Goal: Task Accomplishment & Management: Manage account settings

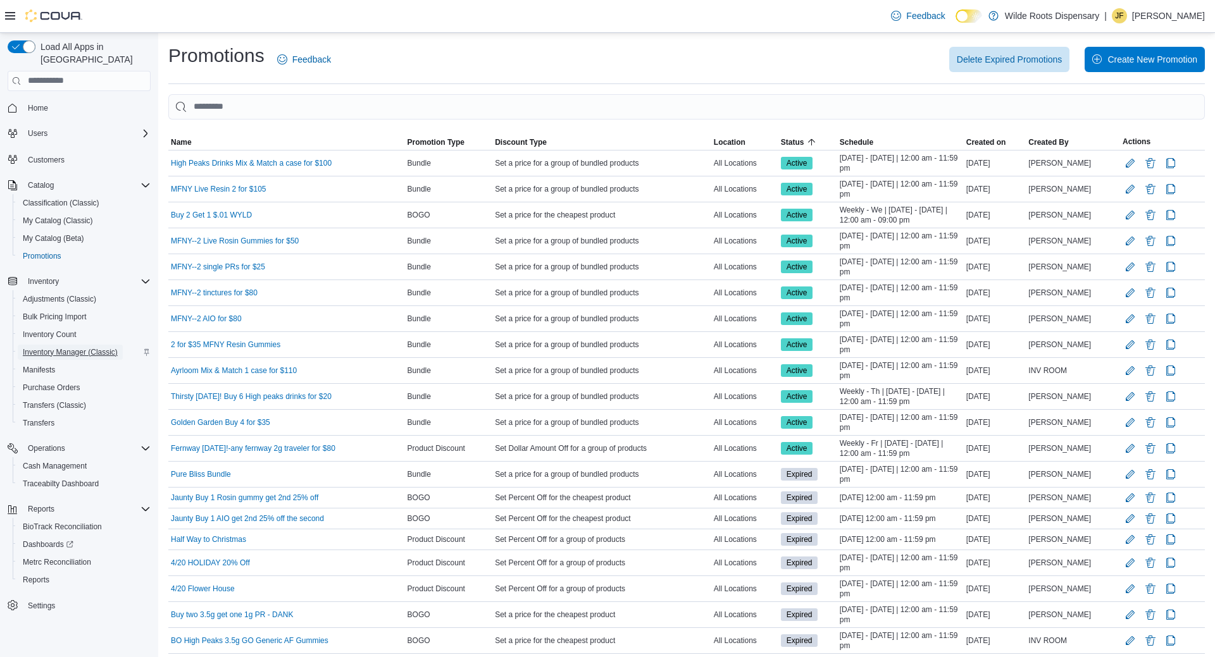
click at [84, 347] on span "Inventory Manager (Classic)" at bounding box center [70, 352] width 95 height 10
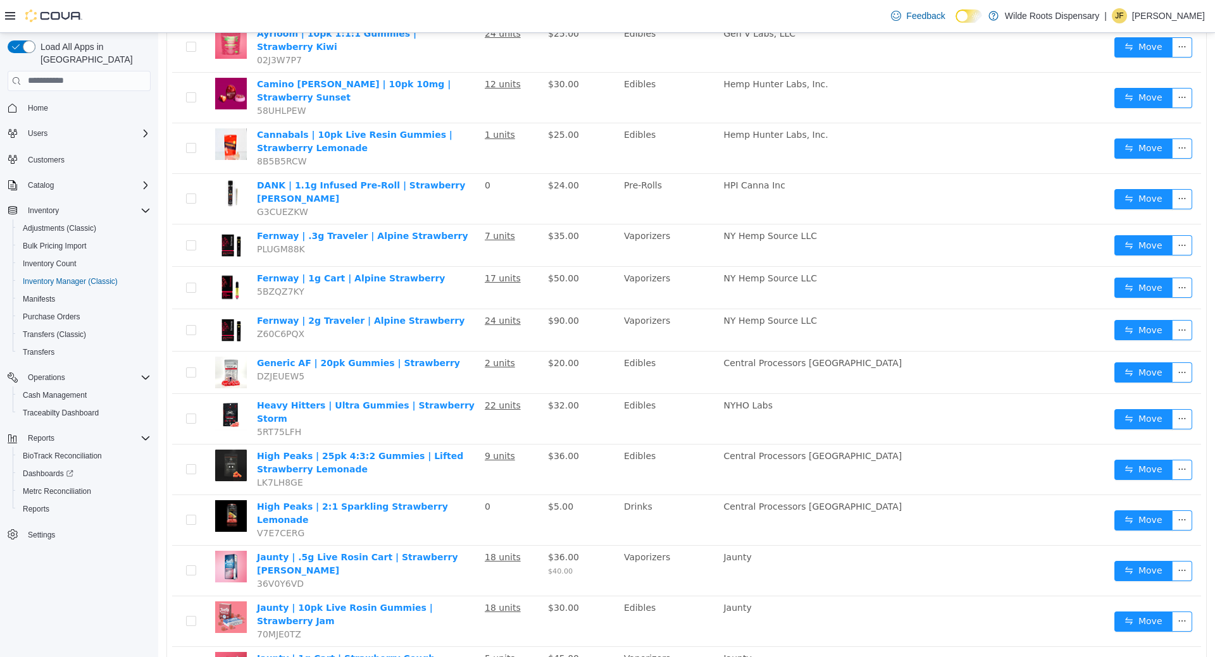
scroll to position [120, 0]
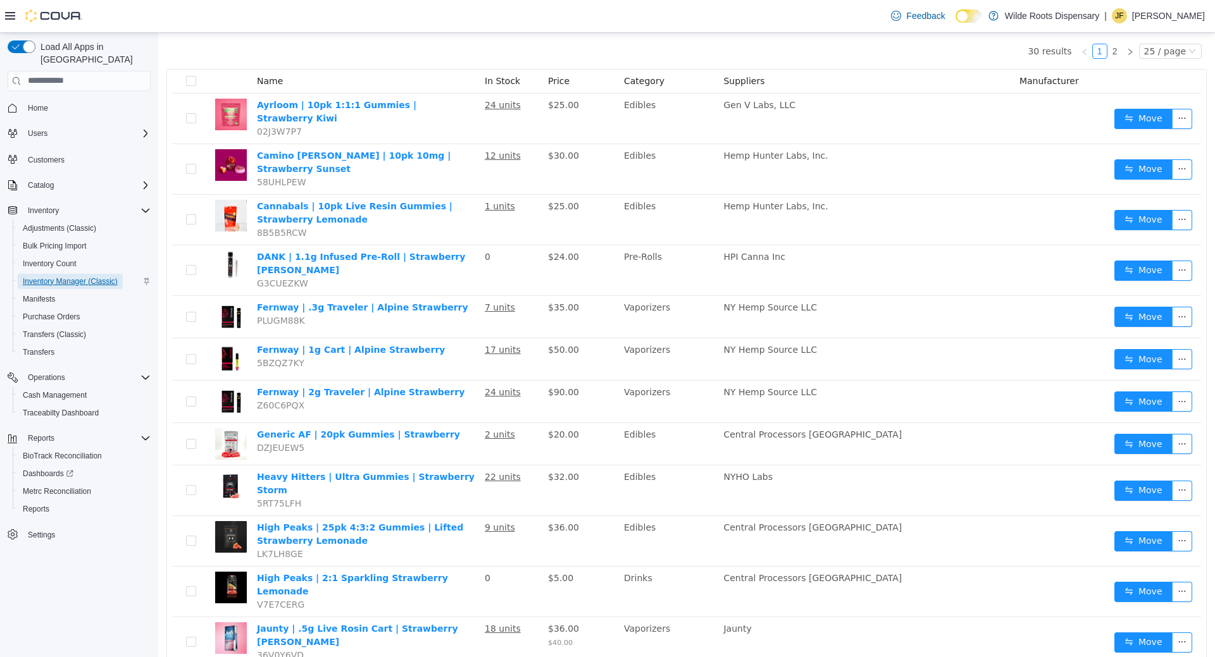
click at [54, 277] on span "Inventory Manager (Classic)" at bounding box center [70, 282] width 95 height 10
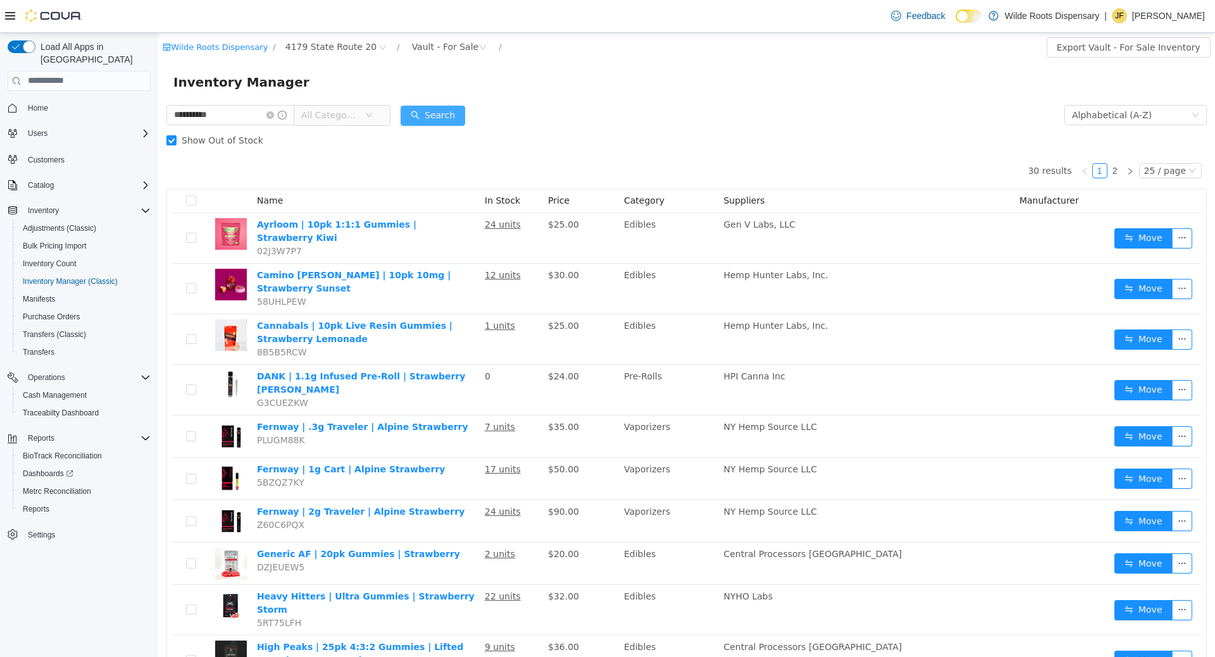
click at [440, 120] on button "Search" at bounding box center [433, 115] width 65 height 20
click at [263, 119] on input "**********" at bounding box center [230, 114] width 128 height 20
click at [274, 115] on icon "icon: close-circle" at bounding box center [270, 115] width 8 height 8
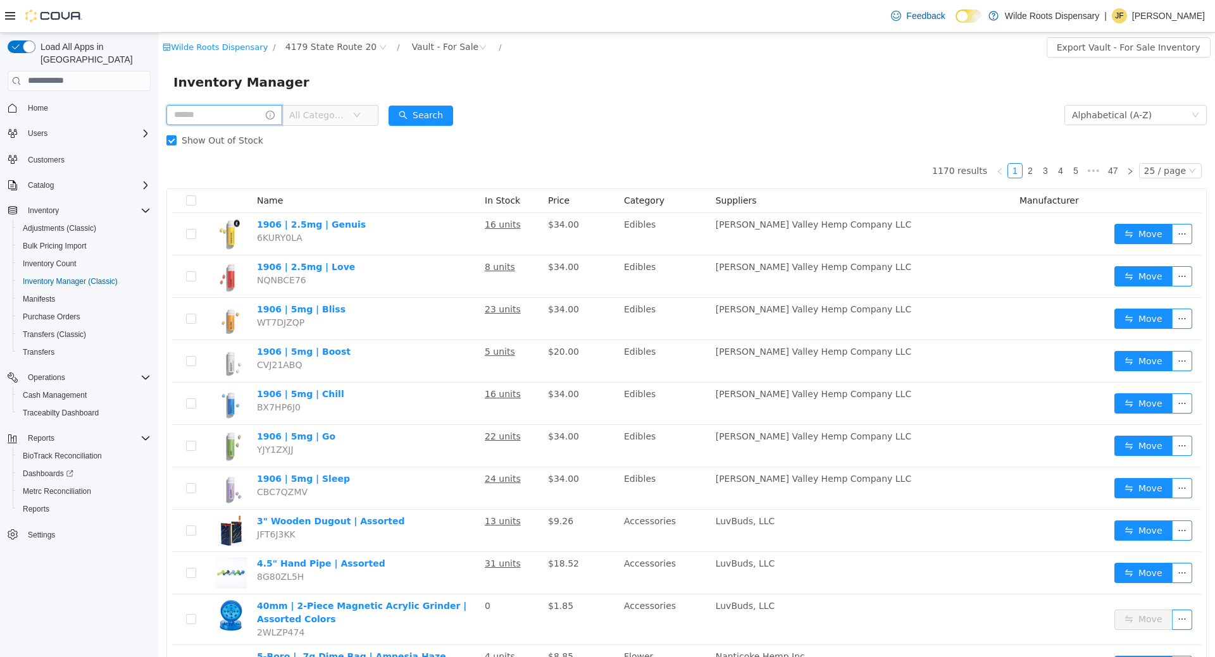
click at [238, 116] on input "text" at bounding box center [224, 114] width 116 height 20
click at [233, 112] on input "text" at bounding box center [224, 114] width 116 height 20
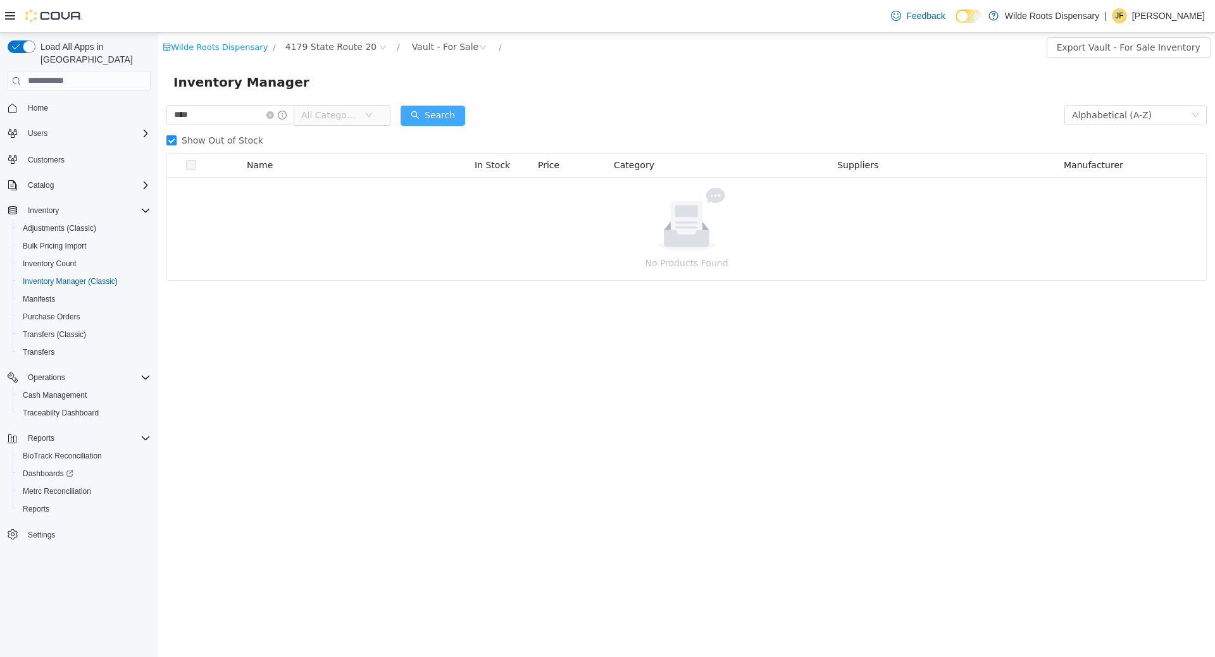
click at [439, 115] on button "Search" at bounding box center [433, 115] width 65 height 20
click at [442, 44] on div "Vault - For Sale" at bounding box center [445, 46] width 67 height 19
click at [434, 65] on li "All Rooms" at bounding box center [428, 72] width 83 height 20
click at [465, 123] on button "Search" at bounding box center [433, 115] width 65 height 20
click at [256, 135] on span "Show Out of Stock" at bounding box center [223, 140] width 92 height 10
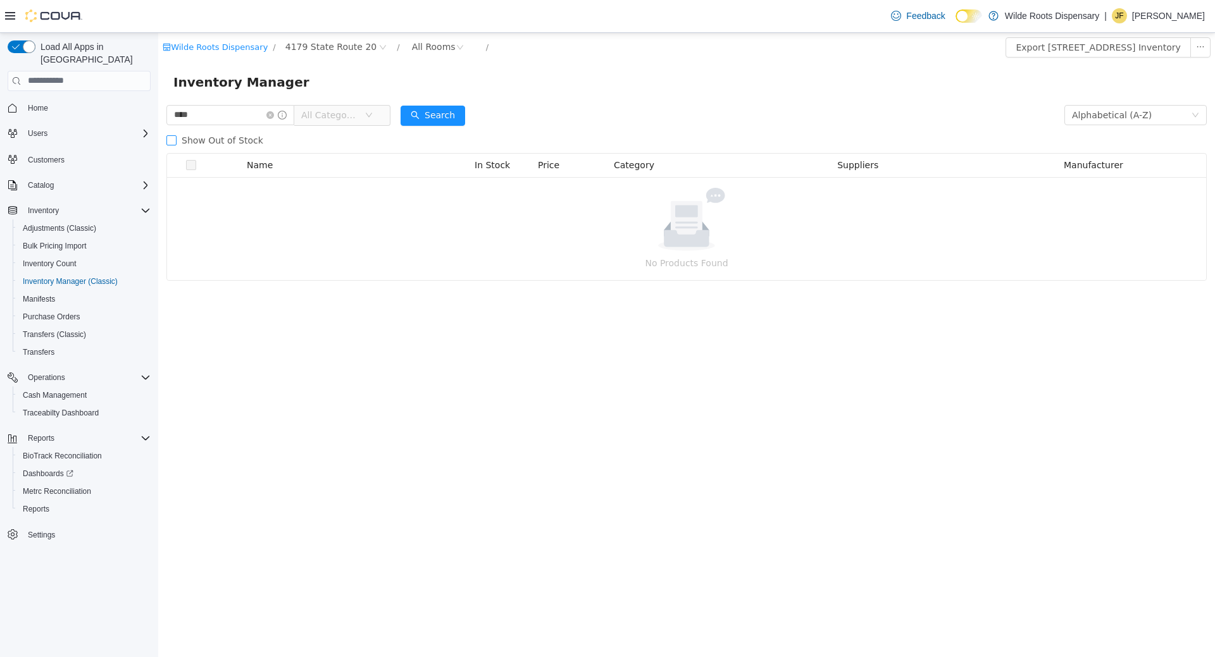
click at [256, 135] on span "Show Out of Stock" at bounding box center [223, 140] width 92 height 10
click at [437, 113] on button "Search" at bounding box center [433, 115] width 65 height 20
click at [261, 111] on input "****" at bounding box center [230, 114] width 128 height 20
type input "*******"
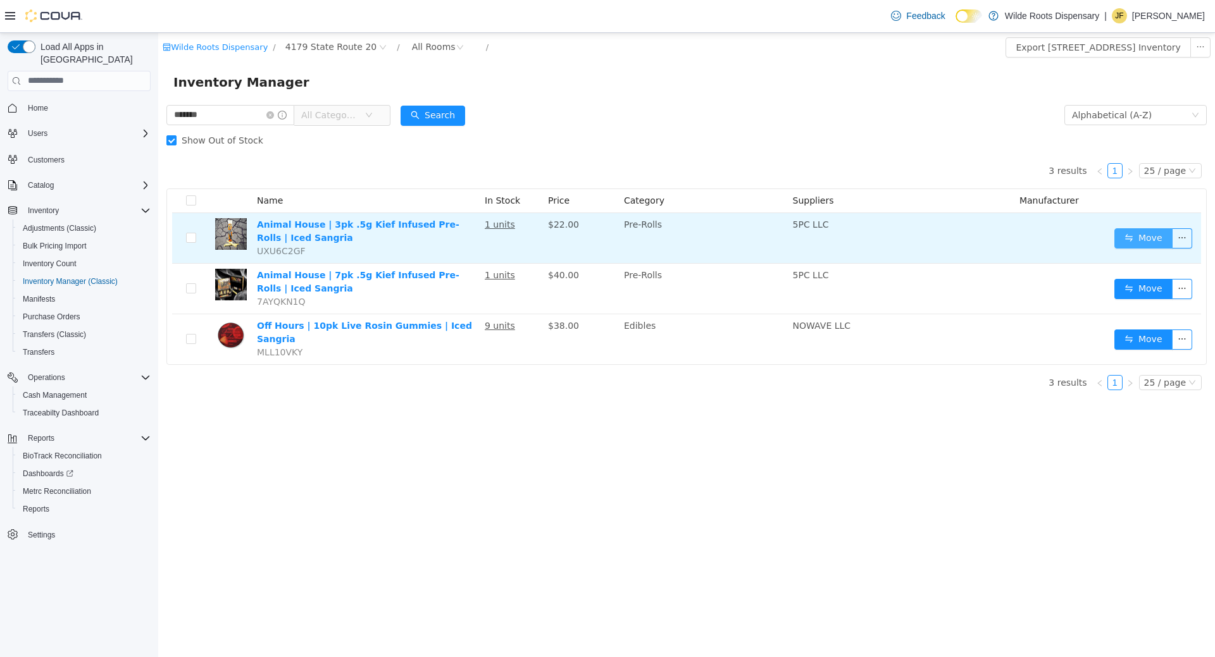
click at [1137, 235] on button "Move" at bounding box center [1143, 238] width 58 height 20
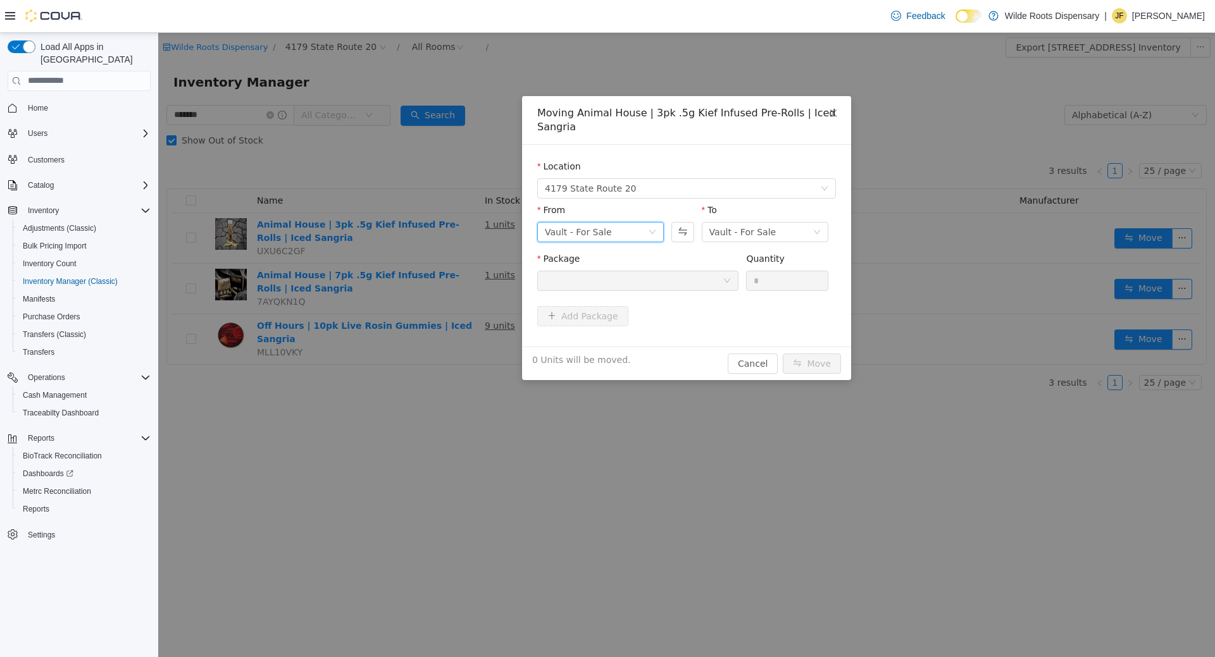
click at [634, 238] on div "Vault - For Sale" at bounding box center [596, 231] width 103 height 19
click at [619, 375] on li "Vault - INV Error" at bounding box center [600, 378] width 127 height 20
click at [688, 280] on div at bounding box center [634, 280] width 178 height 19
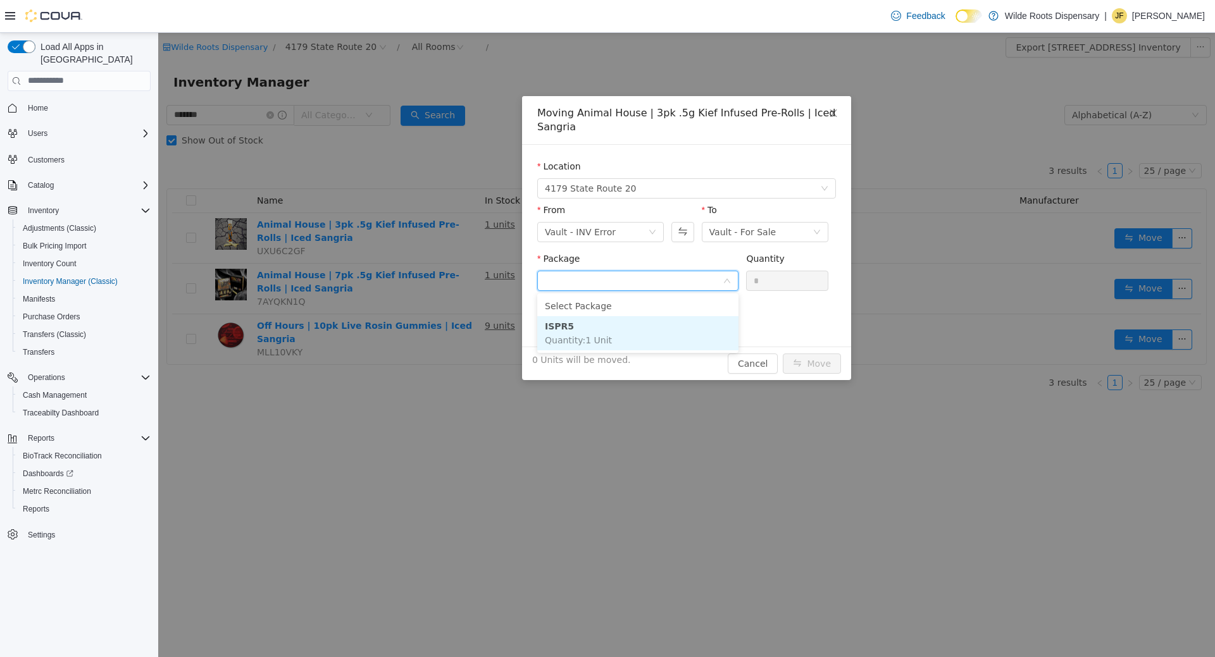
click at [666, 328] on li "ISPR5 Quantity : 1 Unit" at bounding box center [637, 333] width 201 height 34
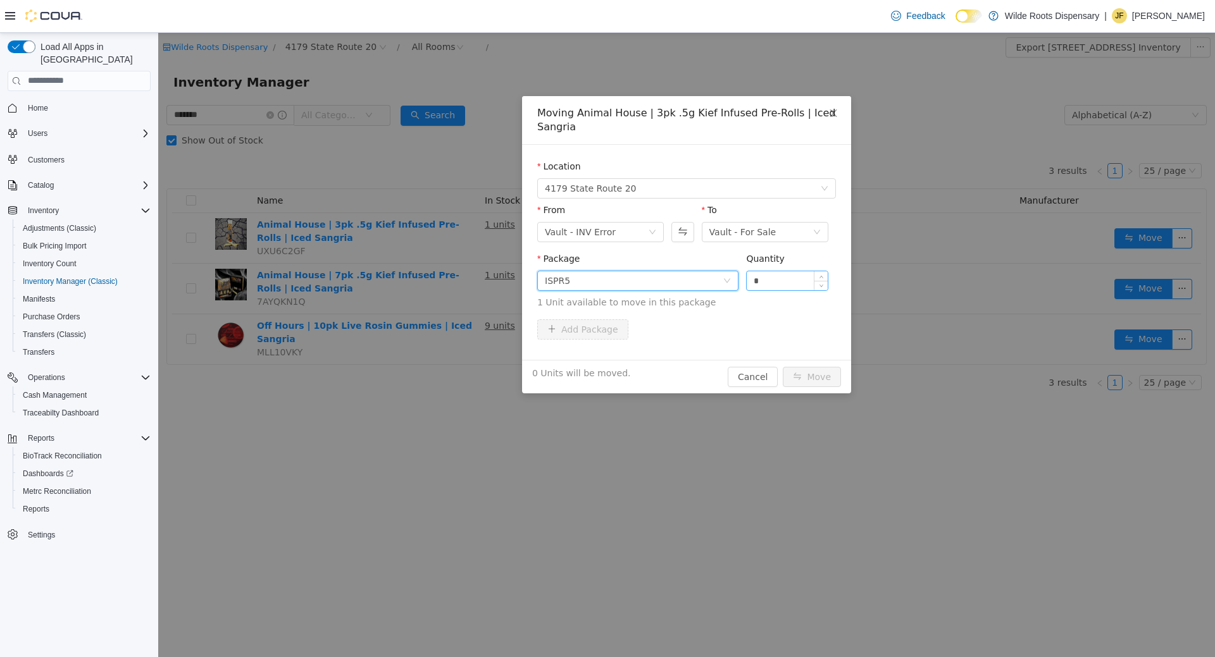
click at [775, 280] on input "*" at bounding box center [787, 280] width 81 height 19
type input "*"
click at [831, 380] on button "Move" at bounding box center [812, 376] width 58 height 20
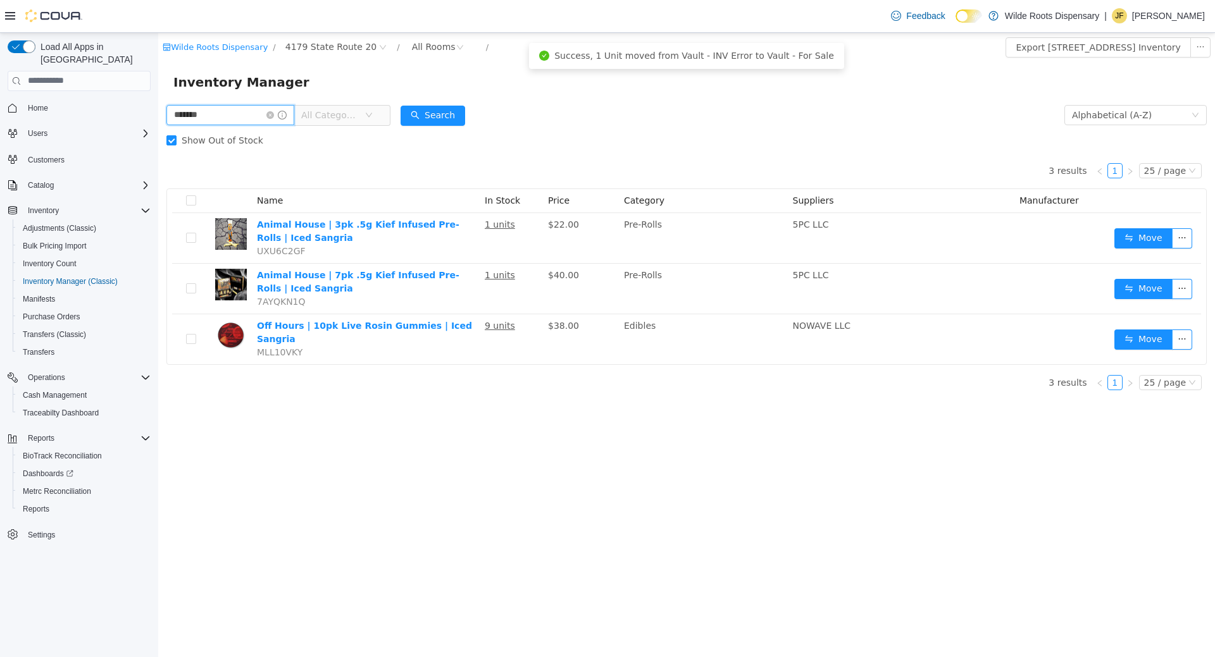
drag, startPoint x: 239, startPoint y: 118, endPoint x: 94, endPoint y: 102, distance: 146.5
click at [166, 104] on input "*******" at bounding box center [230, 114] width 128 height 20
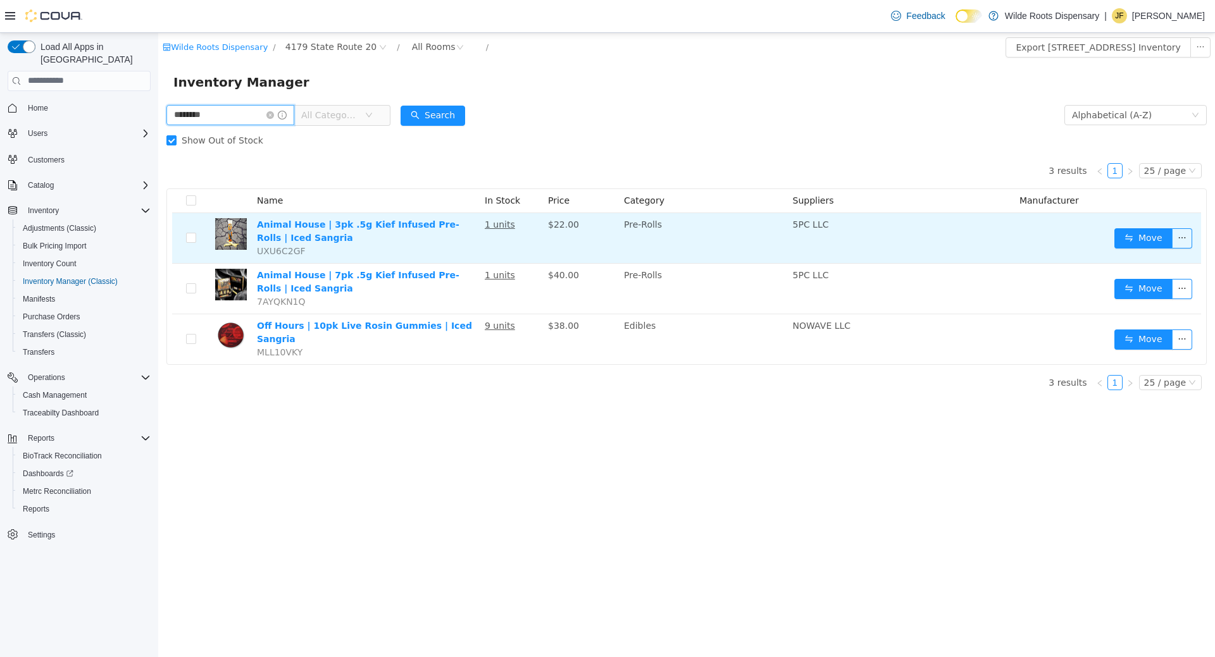
type input "********"
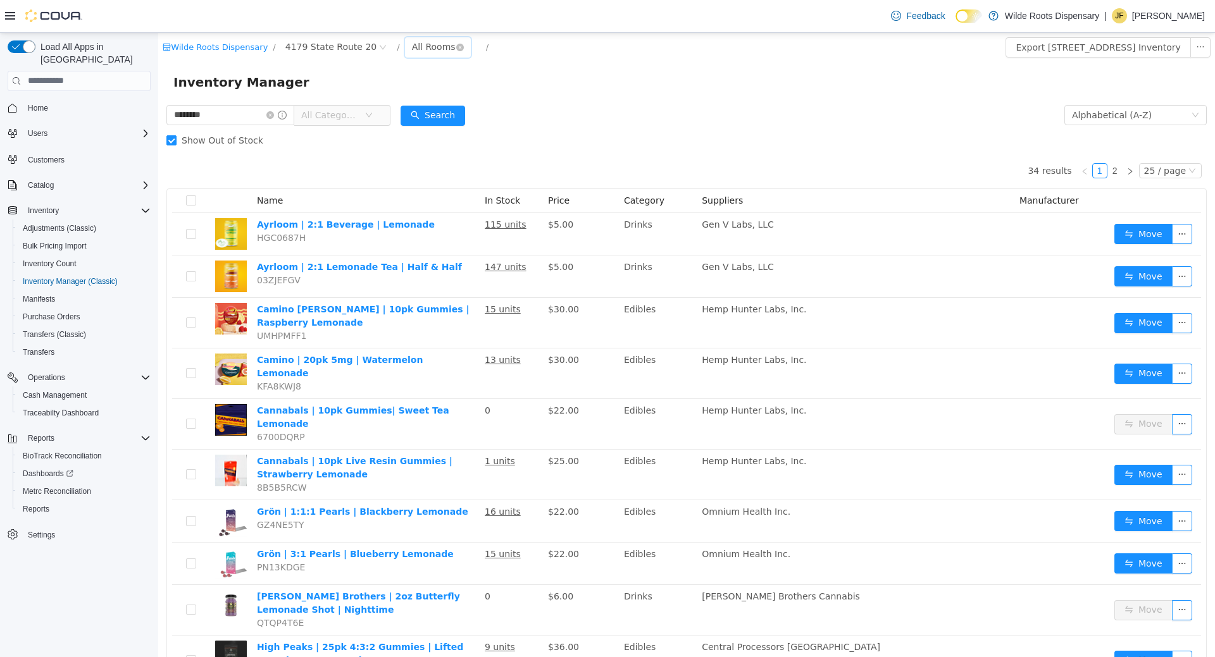
click at [412, 41] on div "All Rooms" at bounding box center [434, 46] width 44 height 19
drag, startPoint x: 445, startPoint y: 204, endPoint x: 433, endPoint y: 186, distance: 21.9
click at [444, 204] on ul "All Rooms Vault - For Sale Vault - Hold NOS Vault - Samps Retail - Display Vaul…" at bounding box center [425, 132] width 76 height 147
click at [433, 186] on li "Vault - INV Error" at bounding box center [425, 194] width 76 height 20
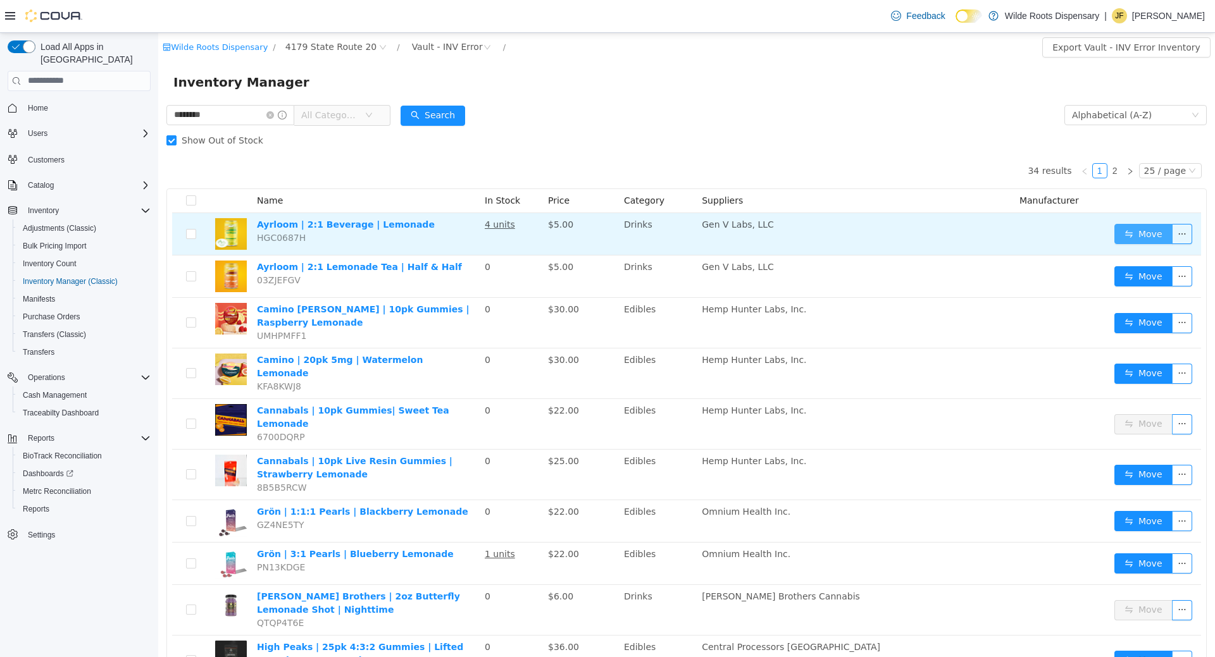
click at [1138, 232] on button "Move" at bounding box center [1143, 233] width 58 height 20
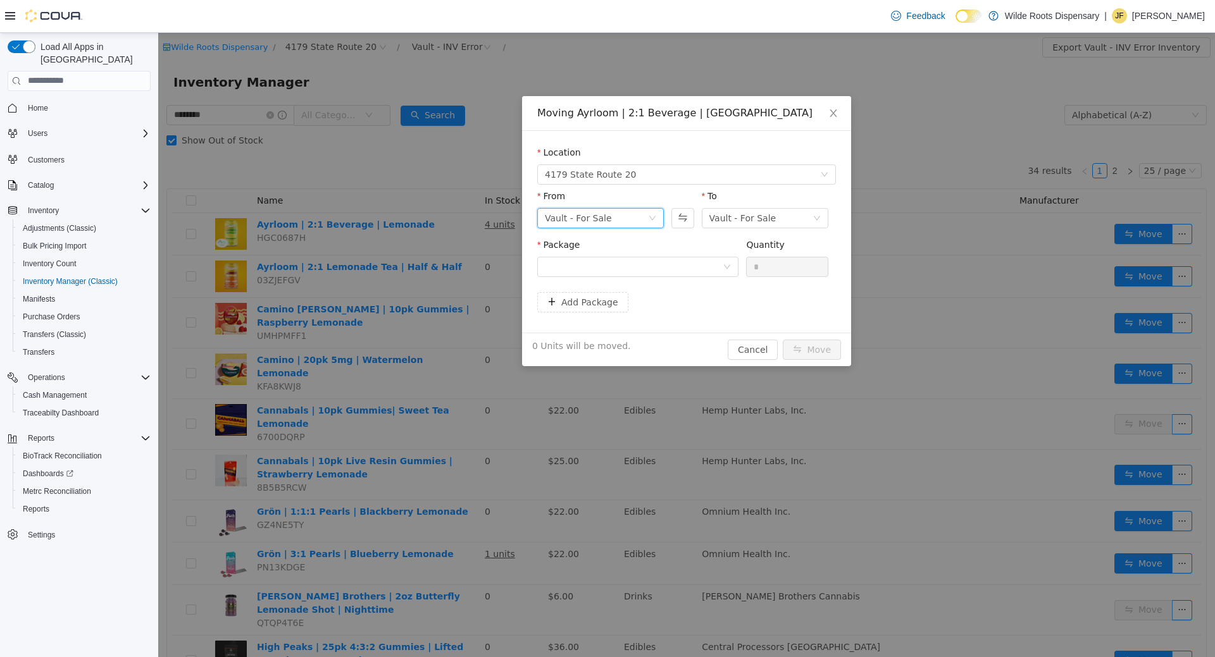
click at [599, 218] on div "Vault - For Sale" at bounding box center [578, 217] width 67 height 19
click at [602, 368] on li "Vault - INV Error" at bounding box center [600, 364] width 127 height 20
click at [694, 267] on div at bounding box center [634, 266] width 178 height 19
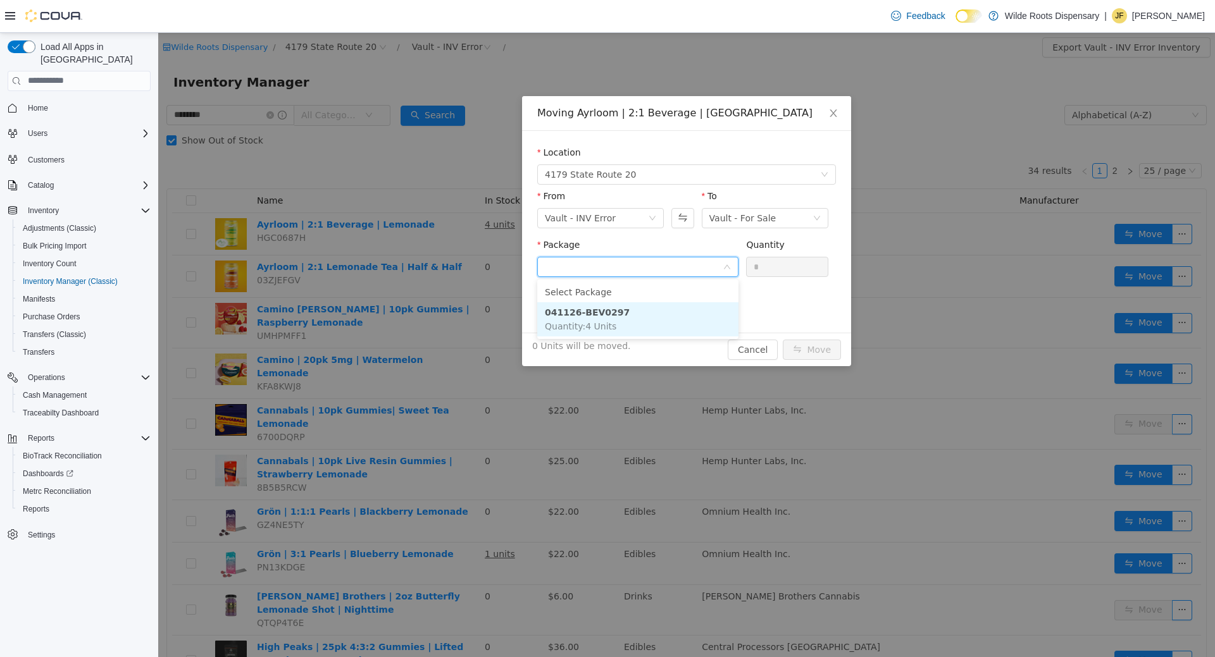
click at [632, 314] on li "041126-BEV0297 Quantity : 4 Units" at bounding box center [637, 319] width 201 height 34
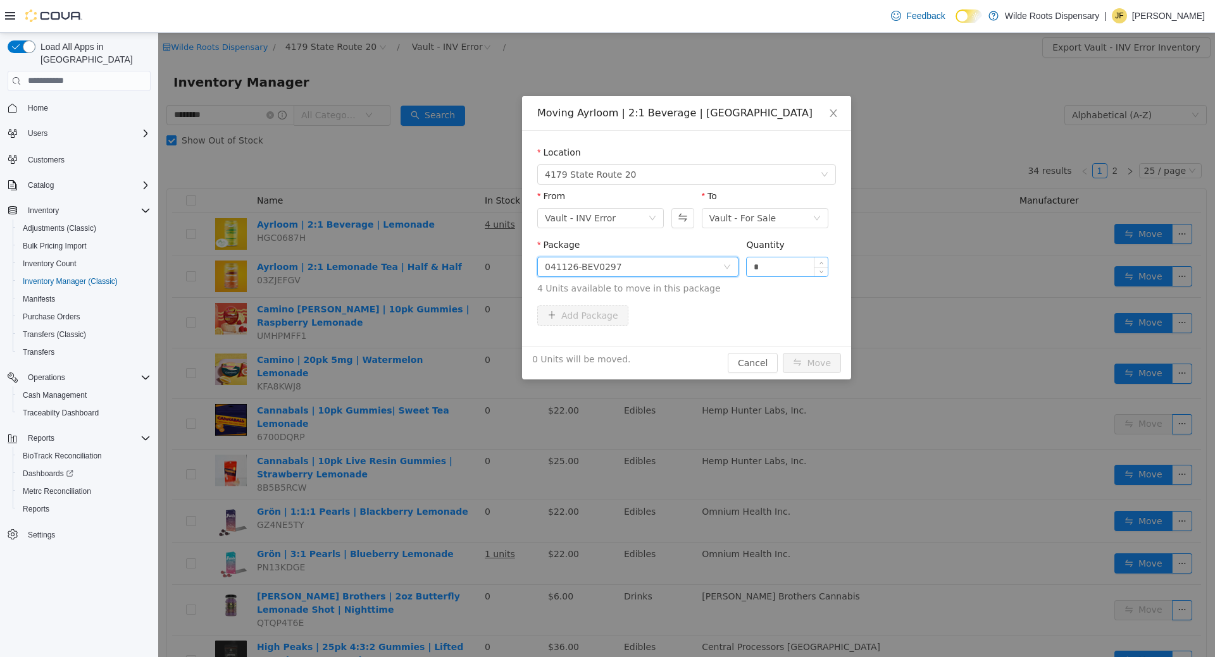
click at [780, 263] on input "*" at bounding box center [787, 266] width 81 height 19
type input "*"
click at [813, 359] on button "Move" at bounding box center [812, 362] width 58 height 20
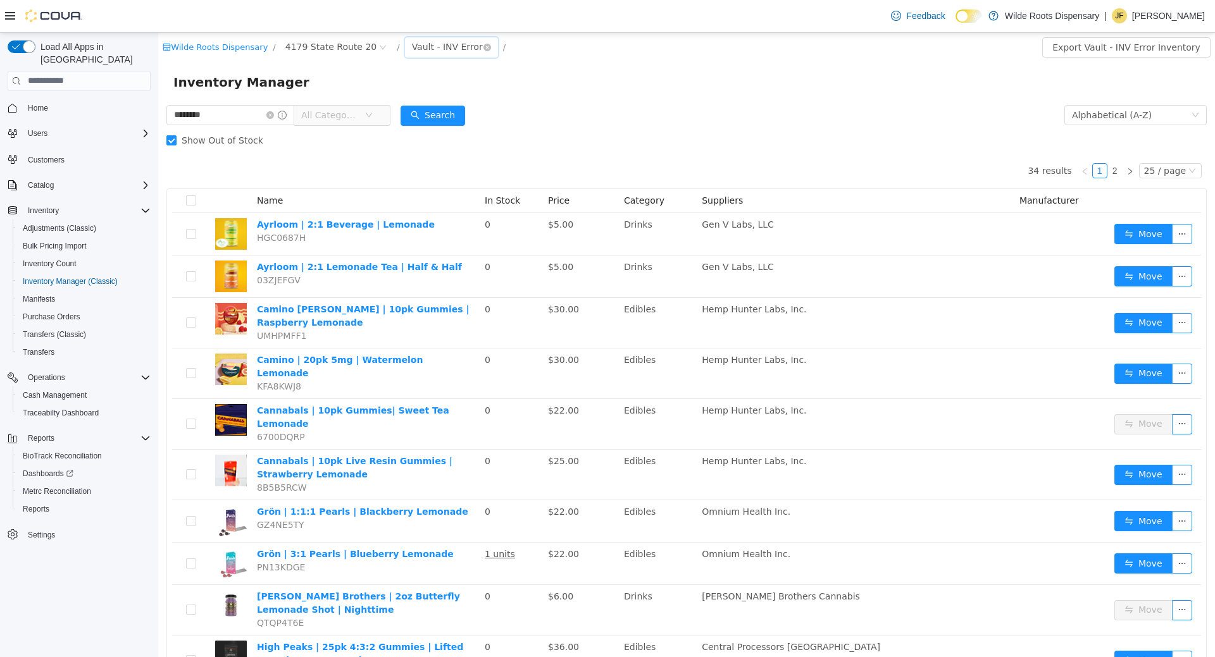
click at [437, 51] on div "Vault - INV Error" at bounding box center [447, 46] width 71 height 19
click at [432, 76] on li "All Rooms" at bounding box center [430, 72] width 87 height 20
click at [274, 113] on icon "icon: close-circle" at bounding box center [270, 115] width 8 height 8
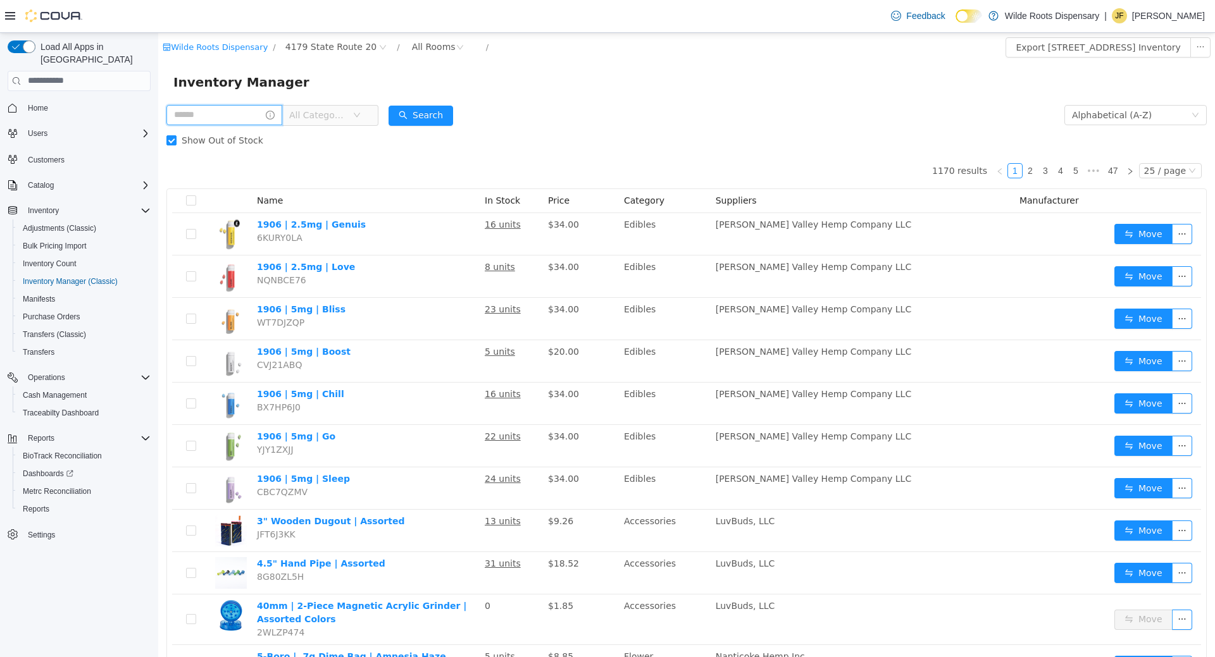
click at [256, 120] on input "text" at bounding box center [224, 114] width 116 height 20
type input "****"
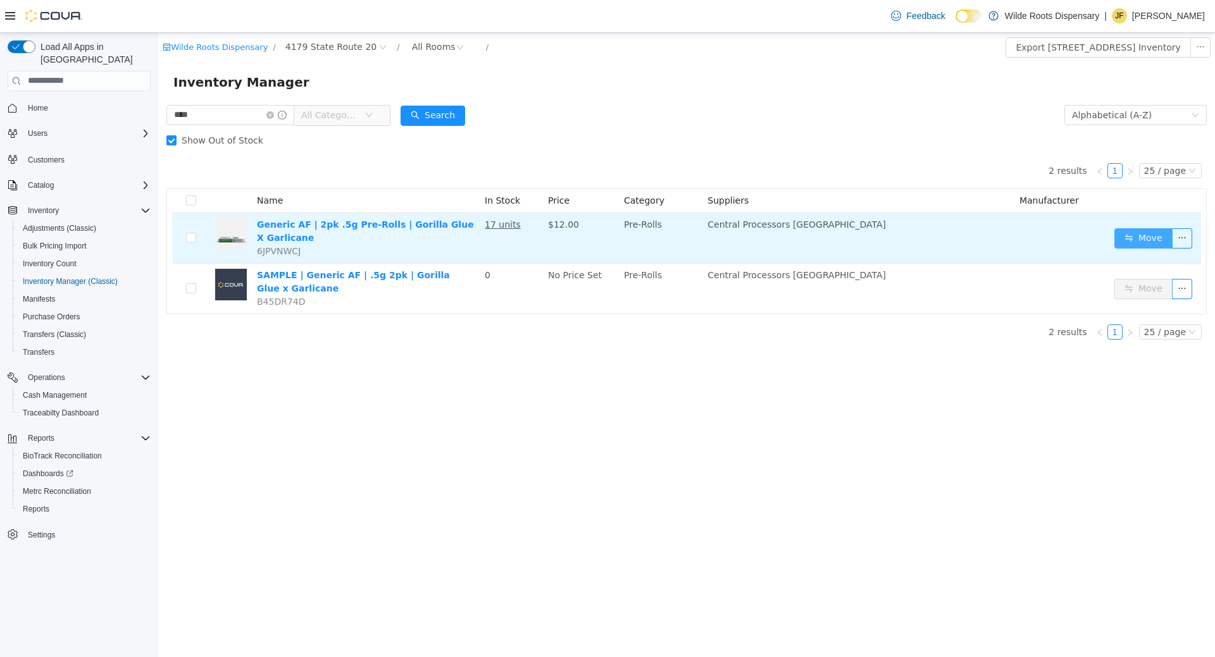
click at [1136, 239] on button "Move" at bounding box center [1143, 238] width 58 height 20
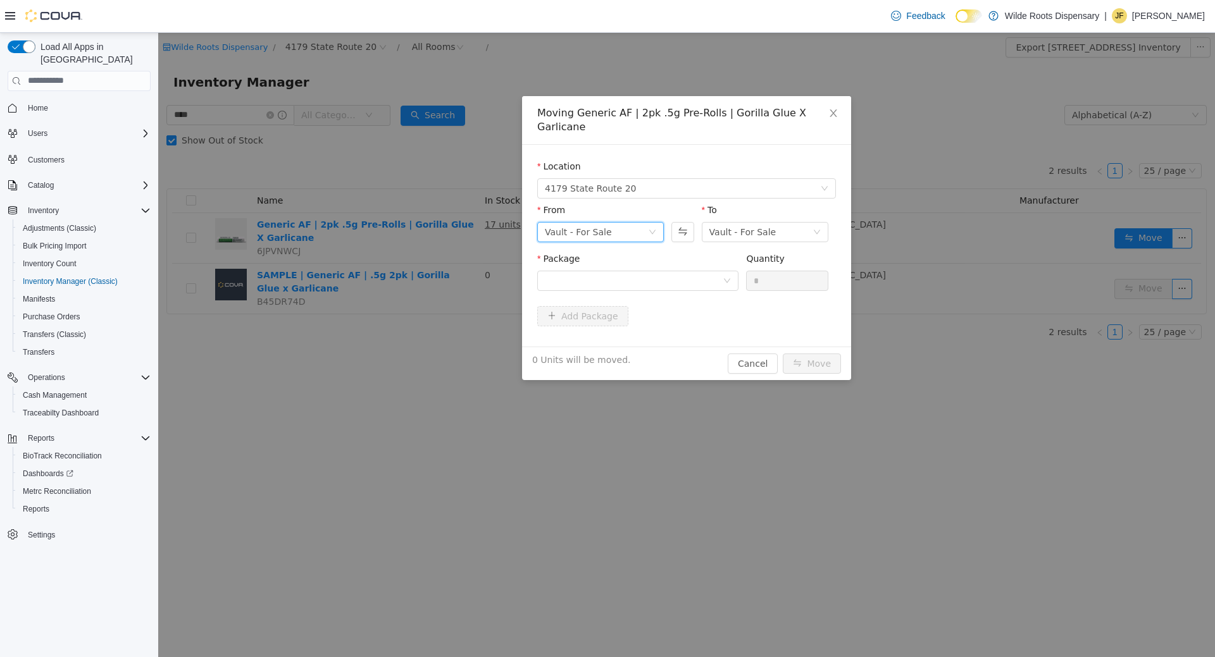
click at [626, 222] on div "Vault - For Sale" at bounding box center [596, 231] width 103 height 19
click at [611, 363] on li "Vault - INV Error" at bounding box center [600, 364] width 127 height 20
click at [602, 271] on div at bounding box center [634, 280] width 178 height 19
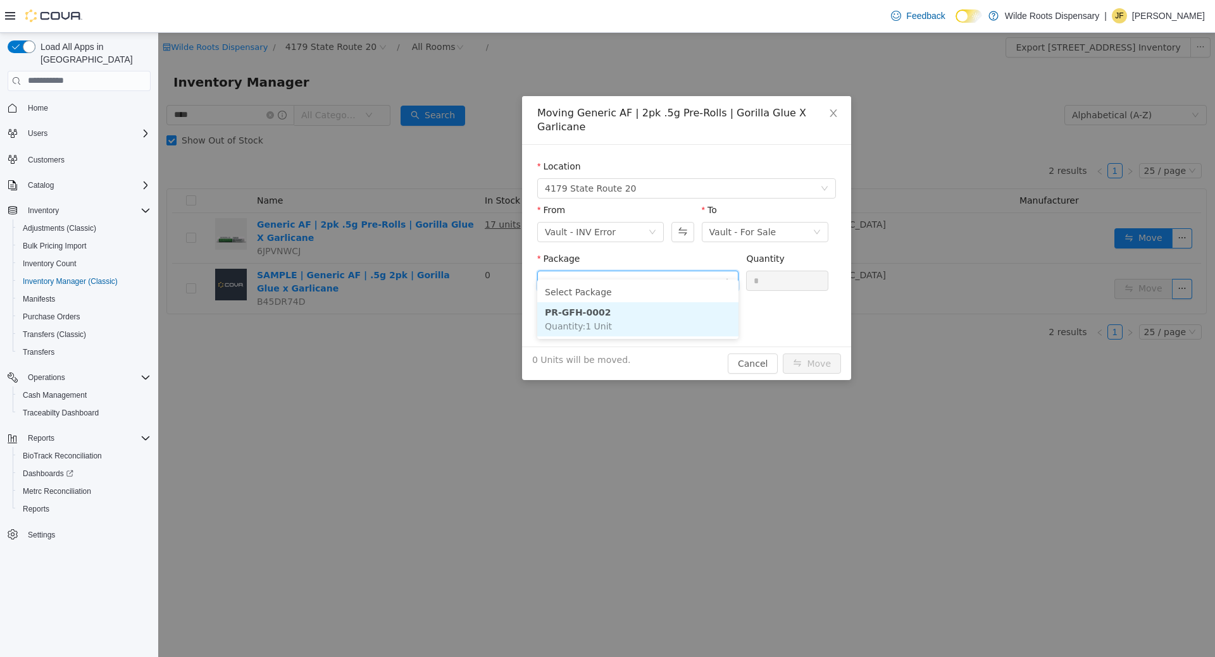
click at [611, 320] on li "PR-GFH-0002 Quantity : 1 Unit" at bounding box center [637, 319] width 201 height 34
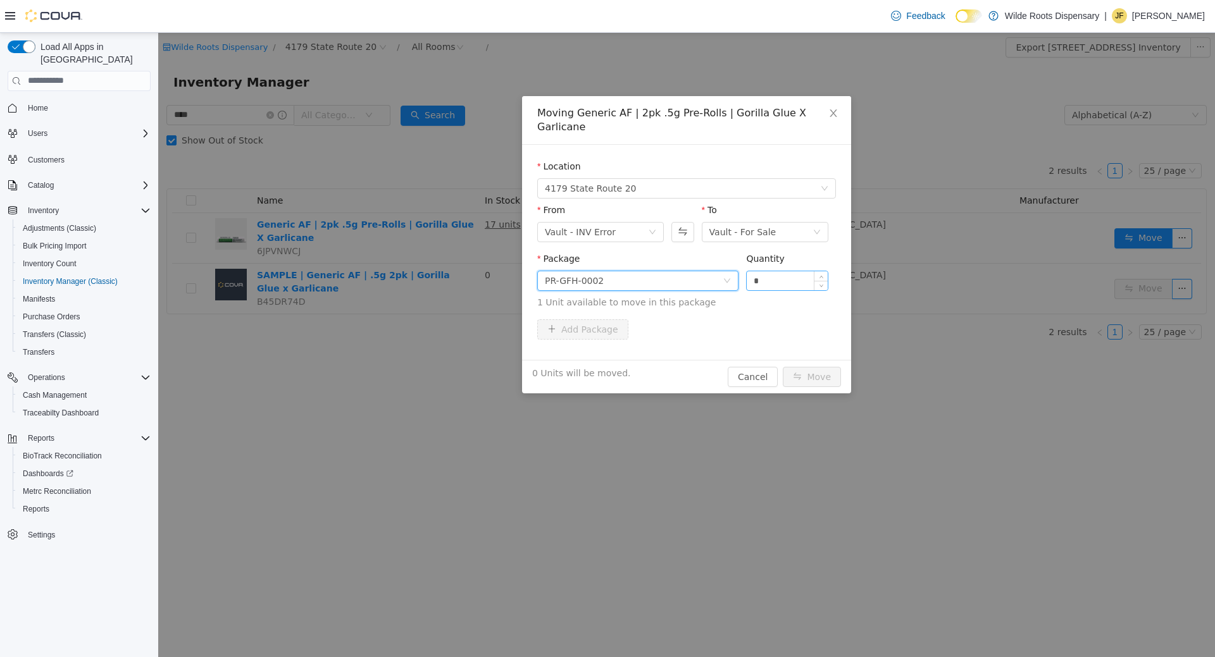
click at [776, 271] on input "*" at bounding box center [787, 280] width 81 height 19
type input "*"
click at [817, 366] on button "Move" at bounding box center [812, 376] width 58 height 20
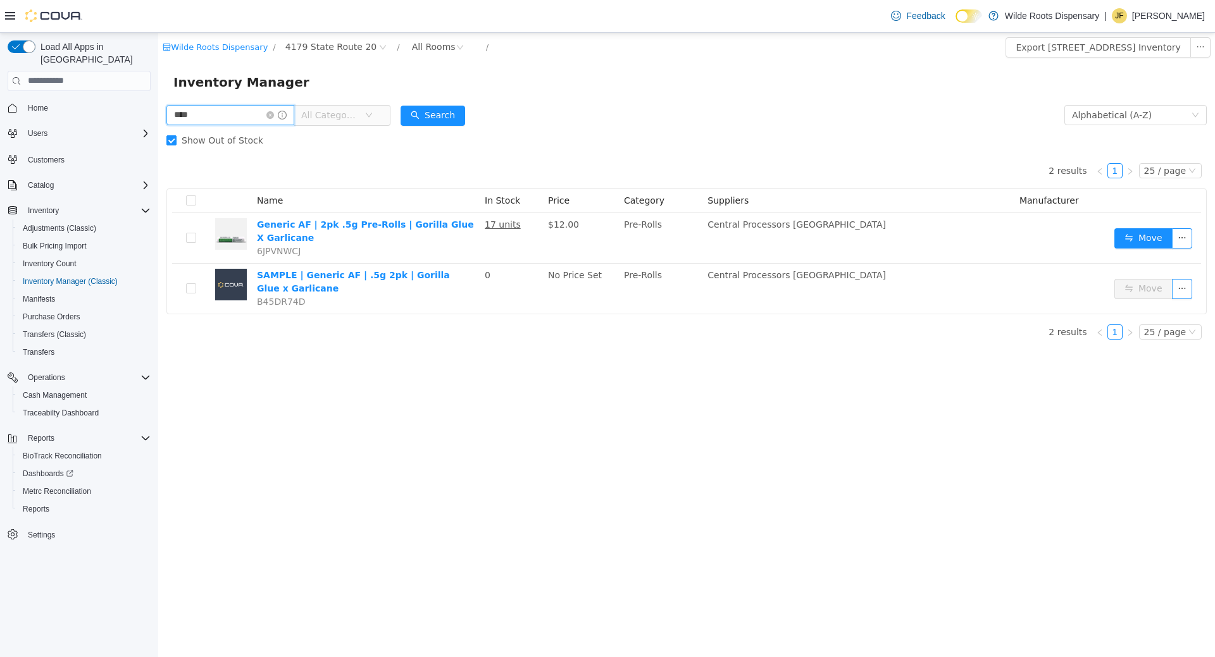
drag, startPoint x: 227, startPoint y: 116, endPoint x: 119, endPoint y: 100, distance: 108.8
click at [166, 104] on input "****" at bounding box center [230, 114] width 128 height 20
type input "**********"
click at [433, 113] on button "Search" at bounding box center [433, 115] width 65 height 20
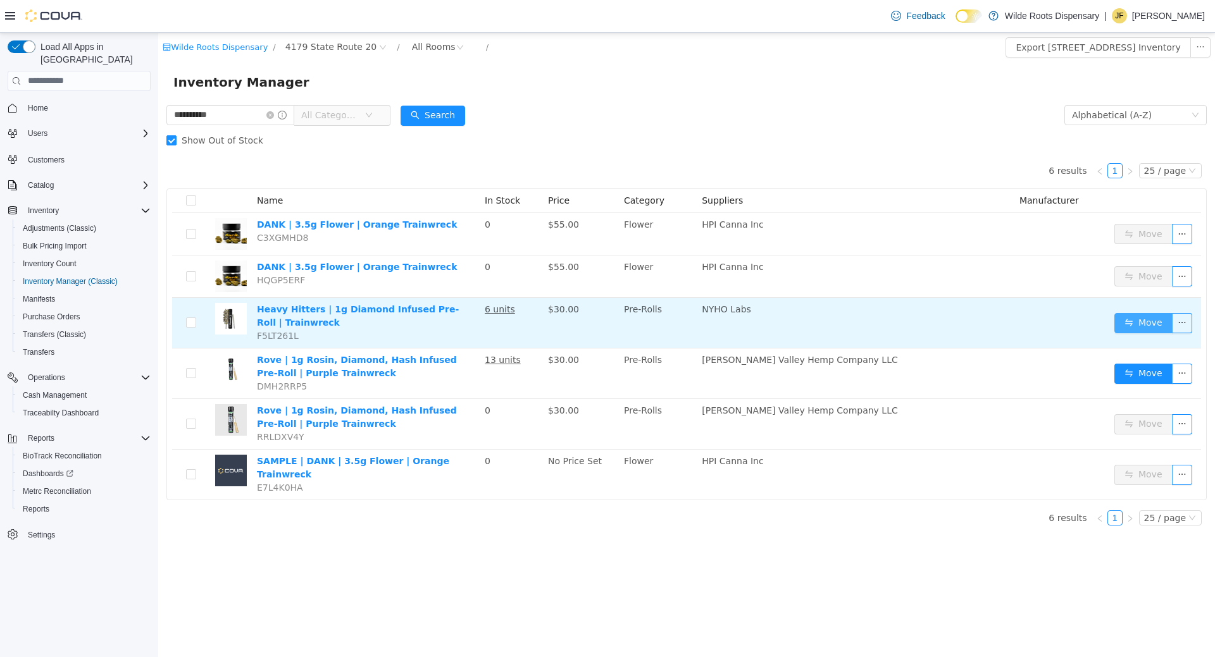
click at [1137, 319] on button "Move" at bounding box center [1143, 323] width 58 height 20
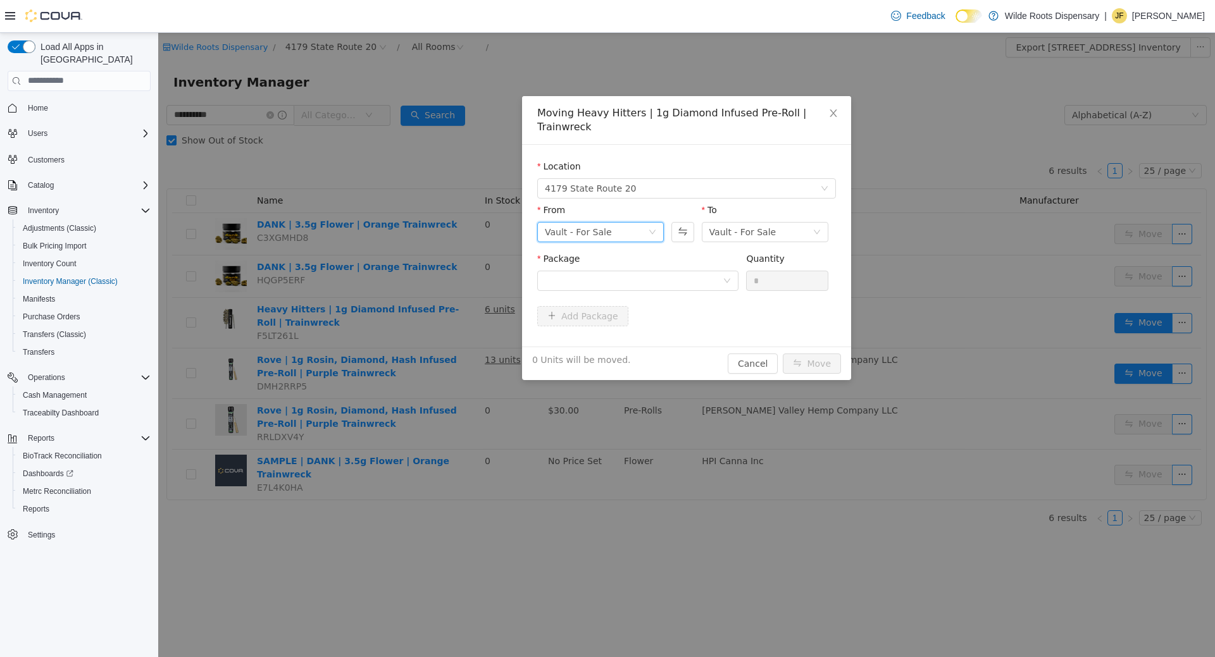
click at [642, 227] on div "Vault - For Sale" at bounding box center [600, 231] width 127 height 20
click at [621, 366] on li "Vault - INV Error" at bounding box center [600, 364] width 127 height 20
click at [624, 271] on div at bounding box center [634, 280] width 178 height 19
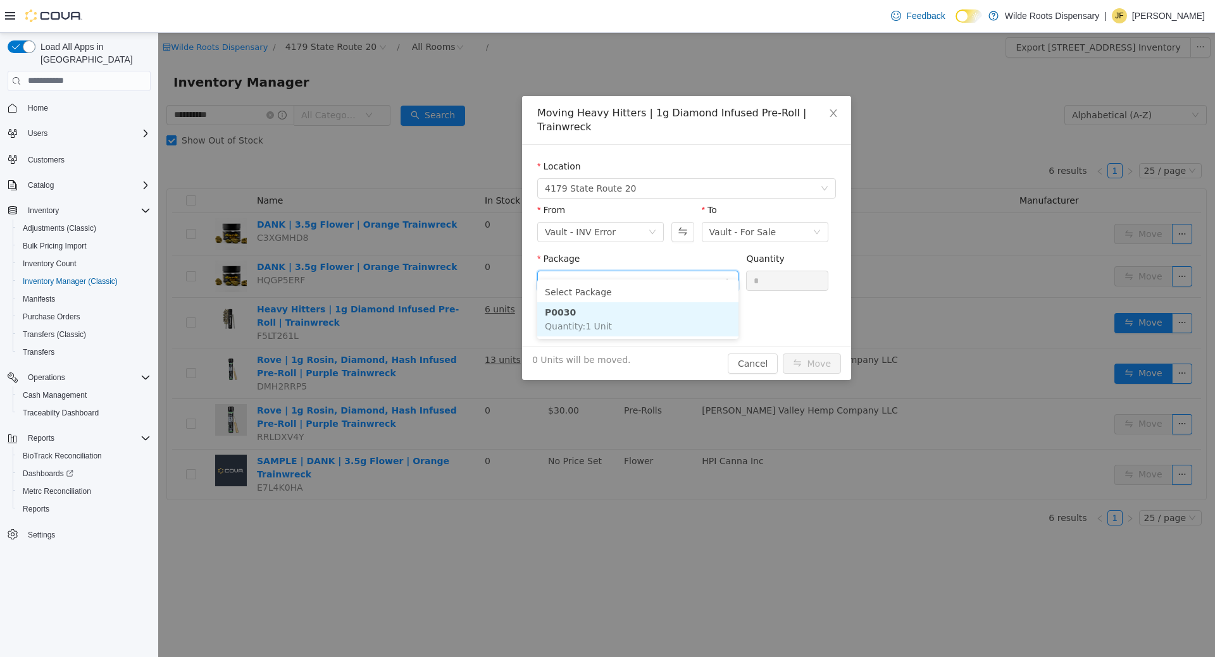
click at [637, 319] on li "P0030 Quantity : 1 Unit" at bounding box center [637, 319] width 201 height 34
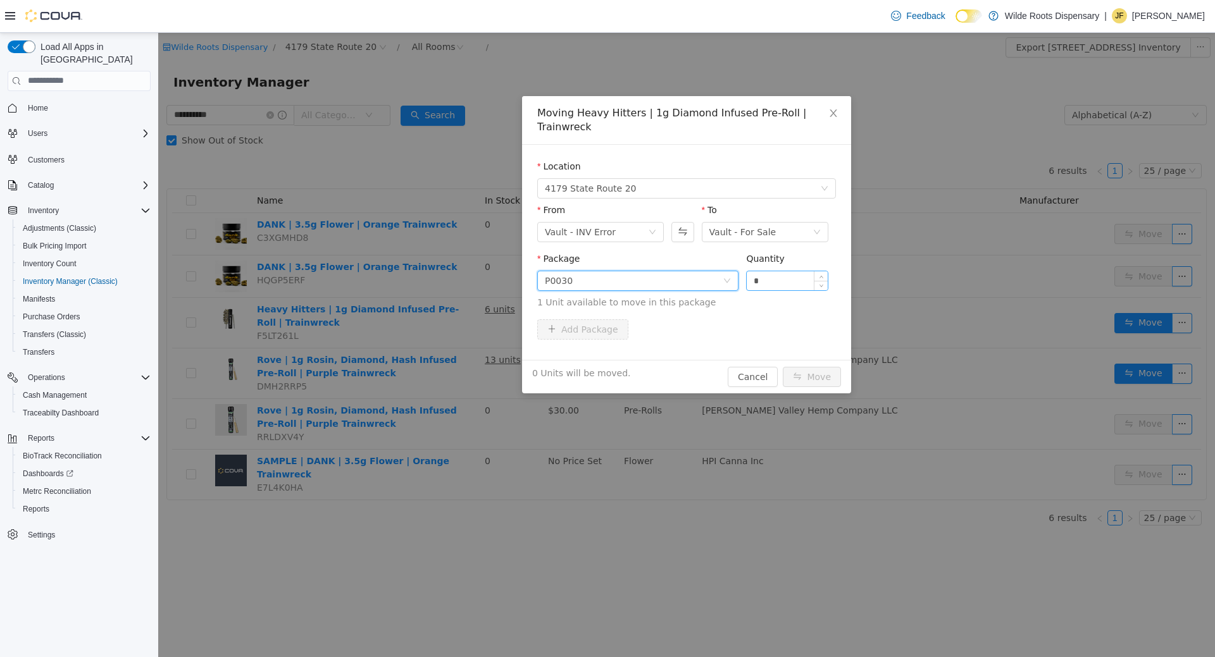
click at [773, 271] on input "*" at bounding box center [787, 280] width 81 height 19
click at [815, 366] on button "Move" at bounding box center [812, 376] width 58 height 20
type input "*"
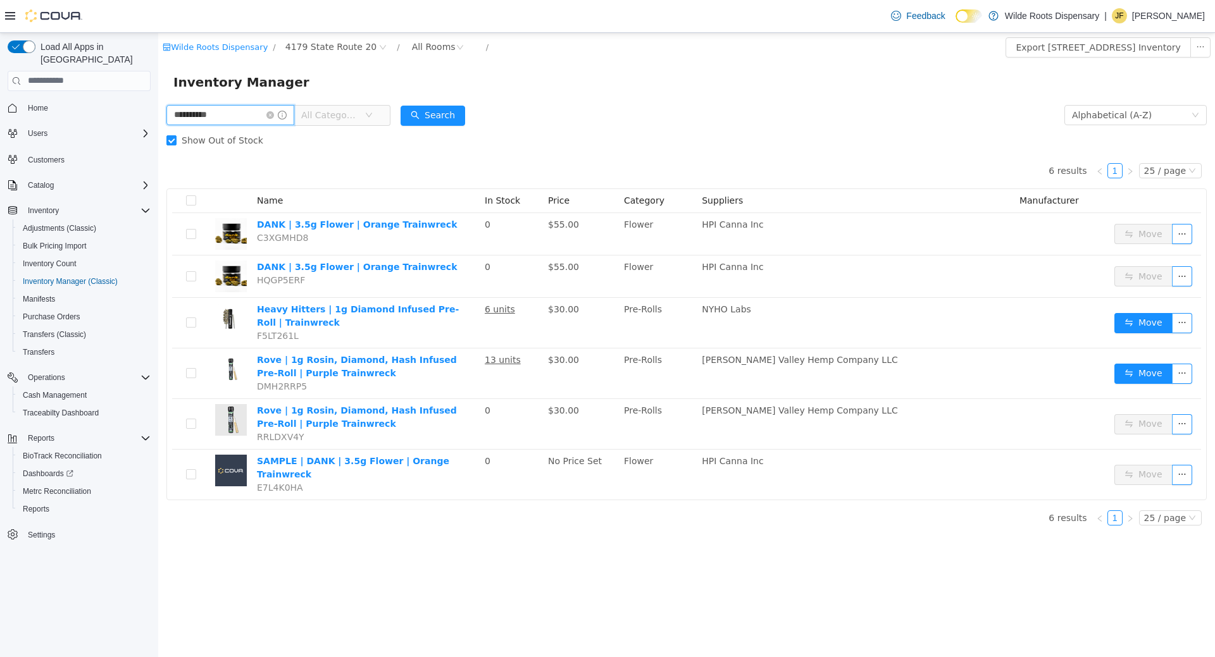
drag, startPoint x: 223, startPoint y: 116, endPoint x: 29, endPoint y: 114, distance: 194.3
click at [166, 114] on input "**********" at bounding box center [230, 114] width 128 height 20
type input "**********"
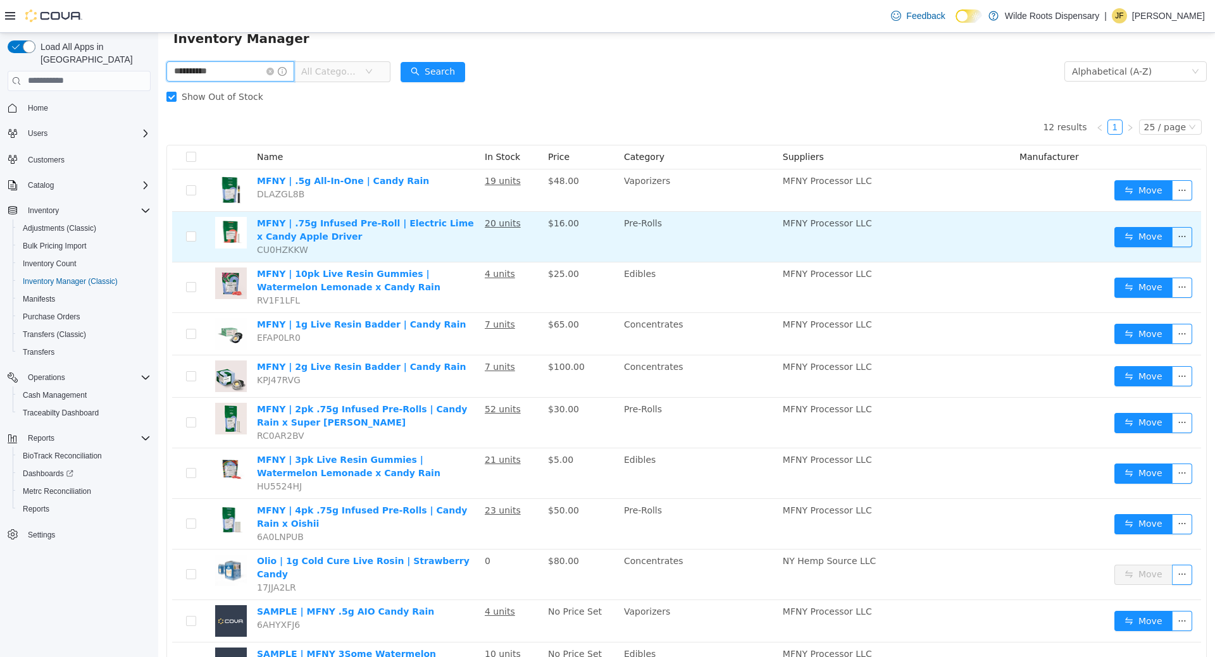
scroll to position [65, 0]
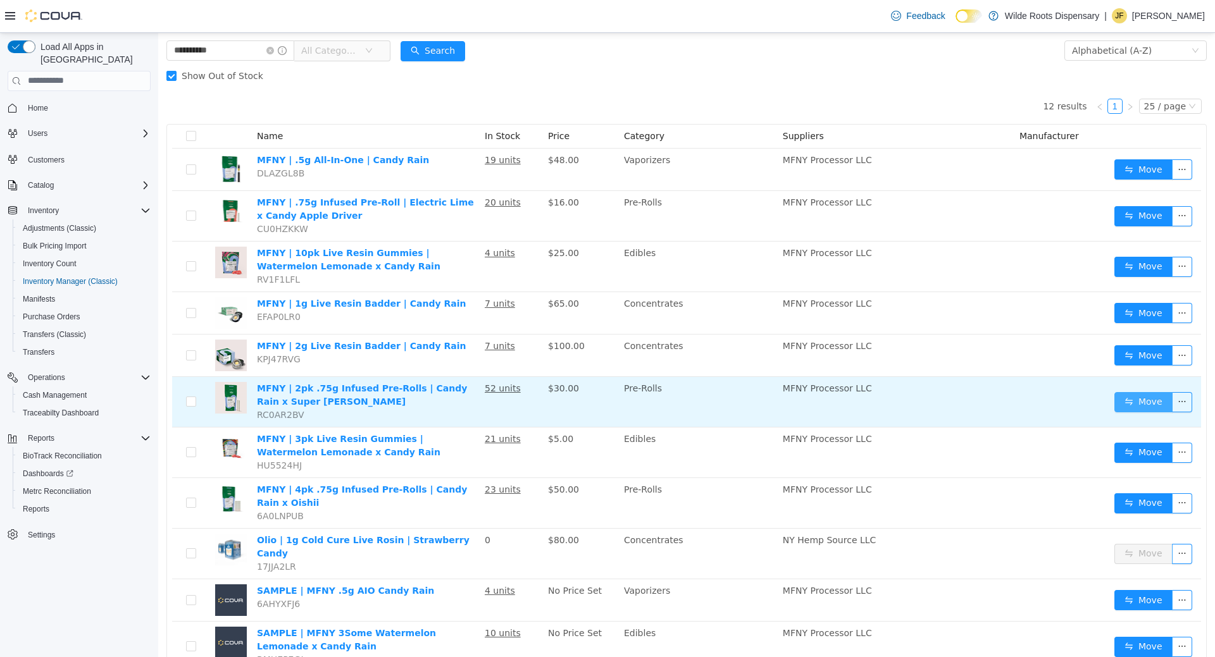
click at [1128, 399] on button "Move" at bounding box center [1143, 402] width 58 height 20
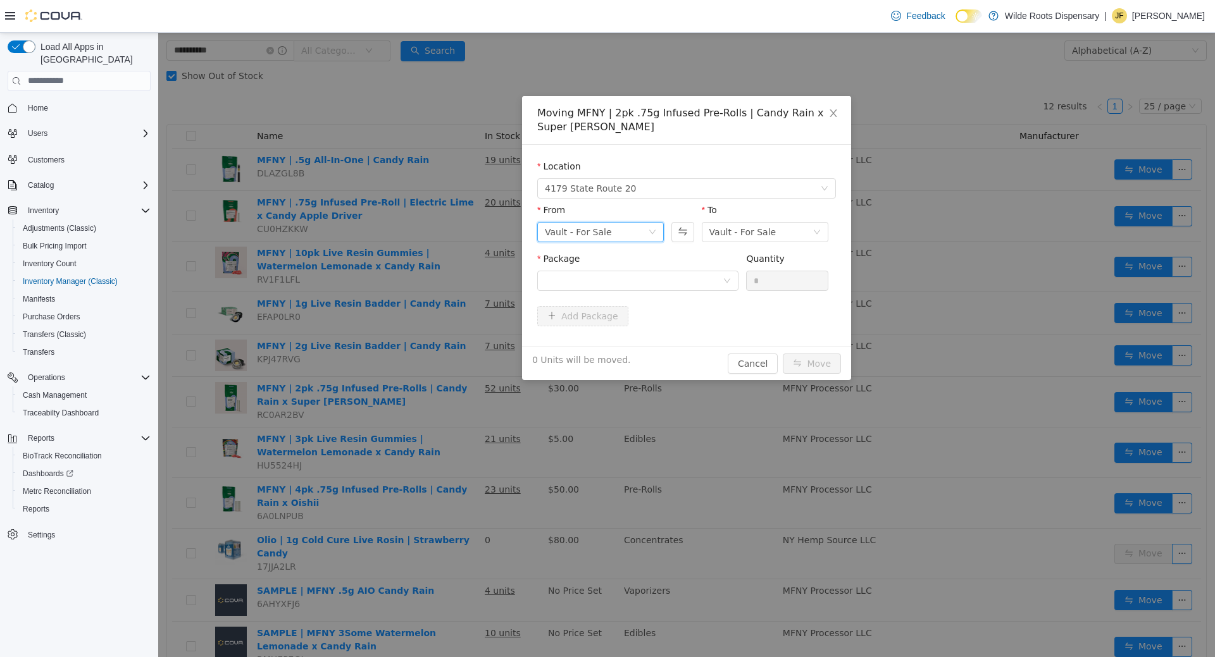
click at [603, 240] on div "Vault - For Sale" at bounding box center [578, 231] width 67 height 19
click at [605, 293] on li "Vault - Hold NOS" at bounding box center [600, 297] width 127 height 20
click at [683, 271] on div at bounding box center [634, 280] width 178 height 19
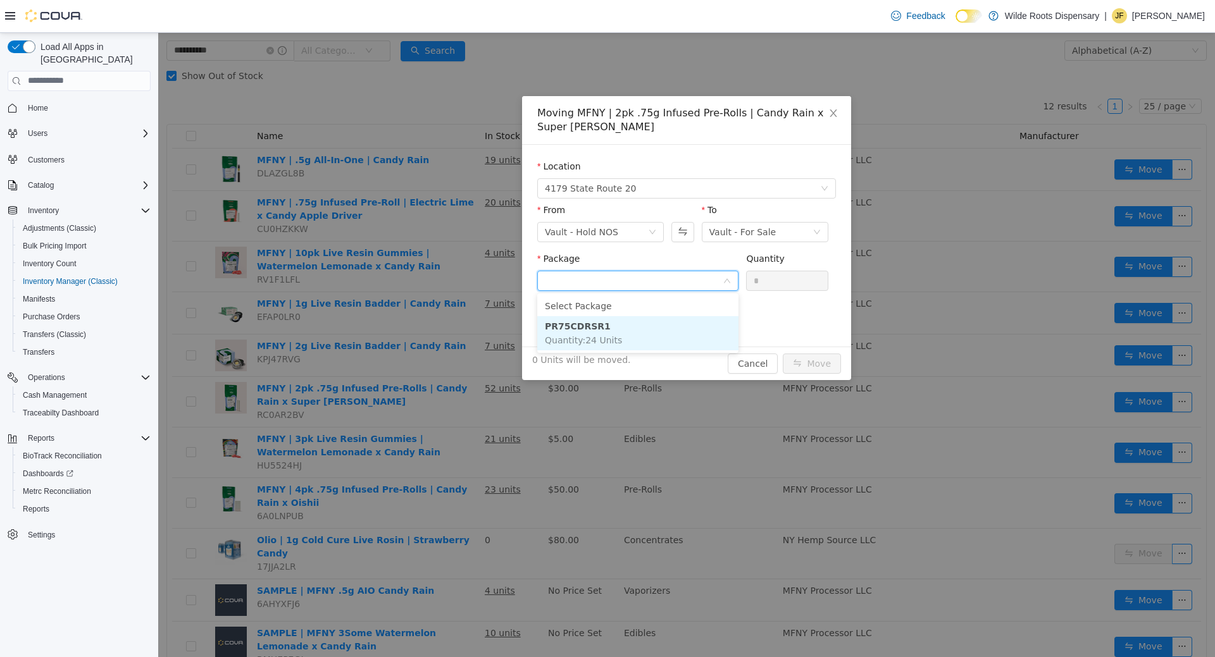
click at [621, 335] on li "PR75CDRSR1 Quantity : 24 Units" at bounding box center [637, 333] width 201 height 34
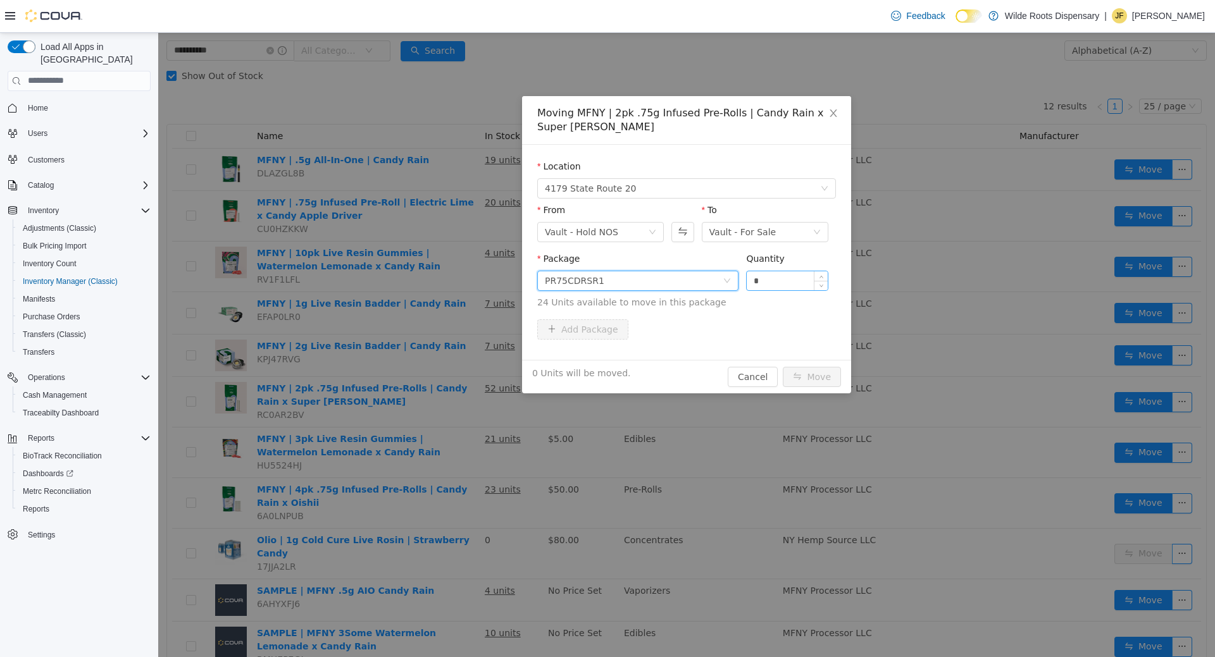
click at [769, 280] on input "*" at bounding box center [787, 280] width 81 height 19
click at [816, 377] on button "Move" at bounding box center [812, 376] width 58 height 20
type input "*"
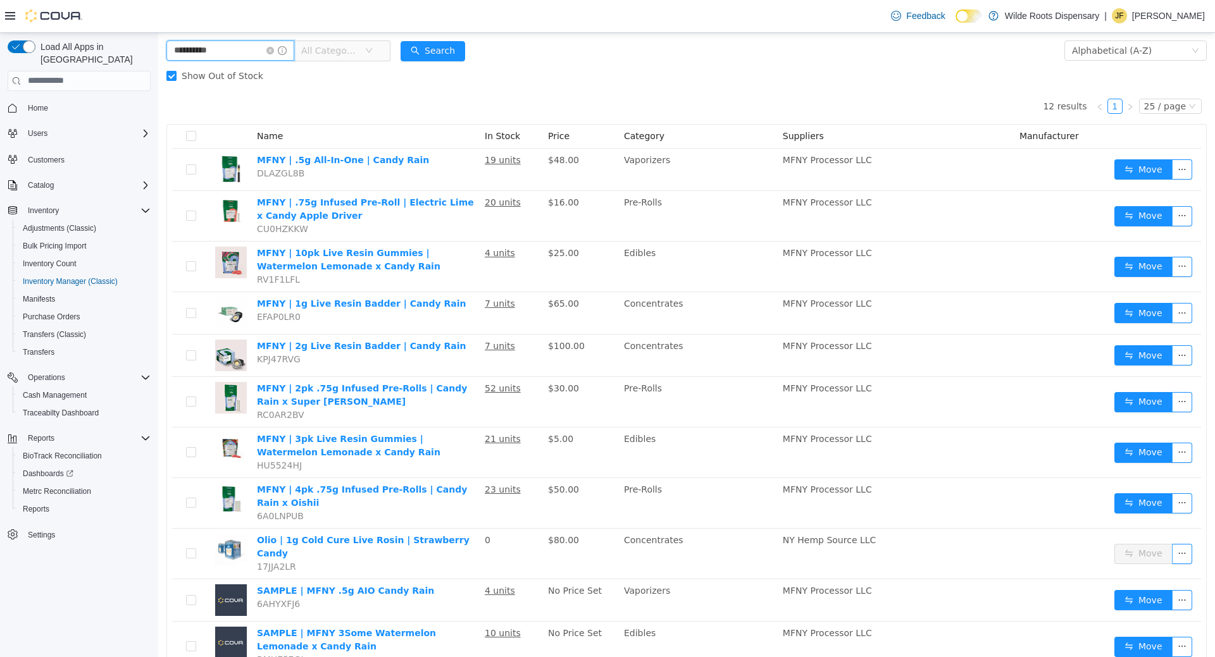
drag, startPoint x: 216, startPoint y: 51, endPoint x: 235, endPoint y: 78, distance: 33.2
click at [166, 46] on input "**********" at bounding box center [230, 50] width 128 height 20
type input "******"
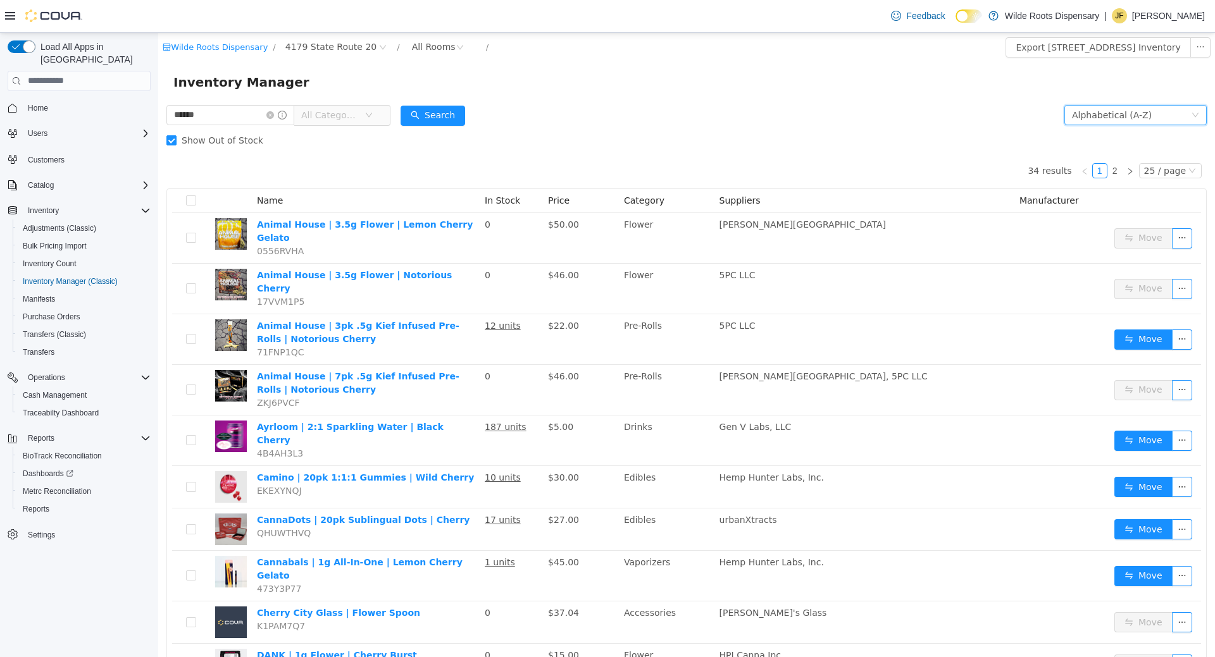
click at [1107, 121] on div "Alphabetical (A-Z)" at bounding box center [1112, 114] width 80 height 19
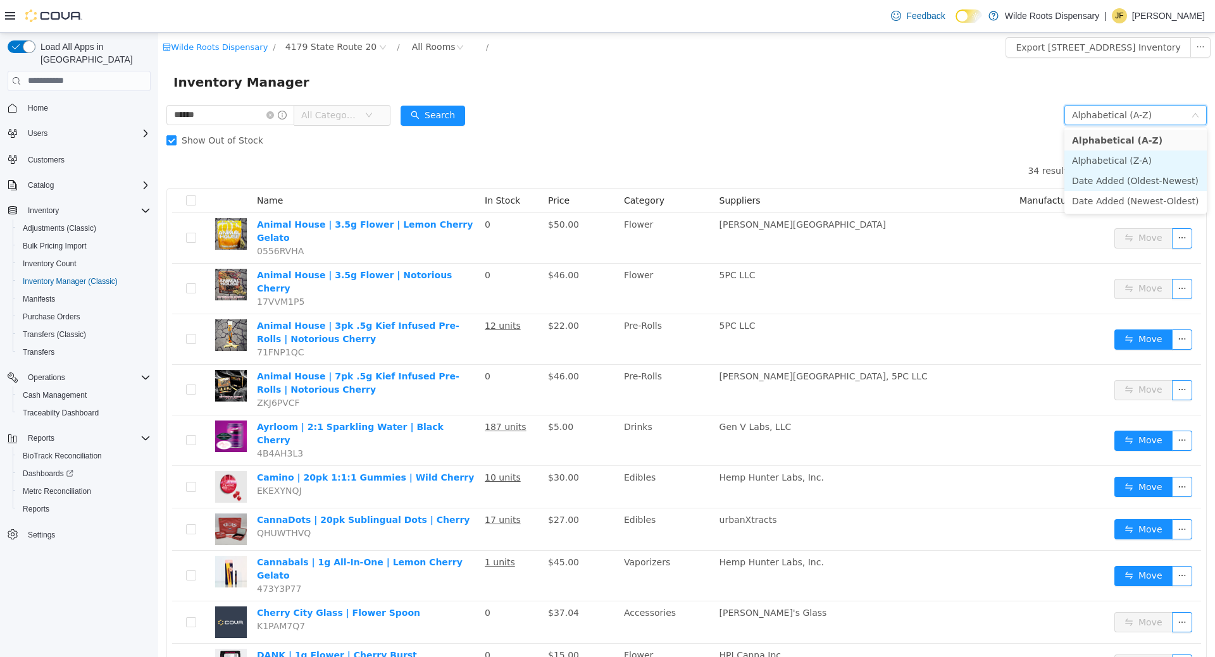
click at [1127, 166] on li "Alphabetical (Z-A)" at bounding box center [1135, 160] width 142 height 20
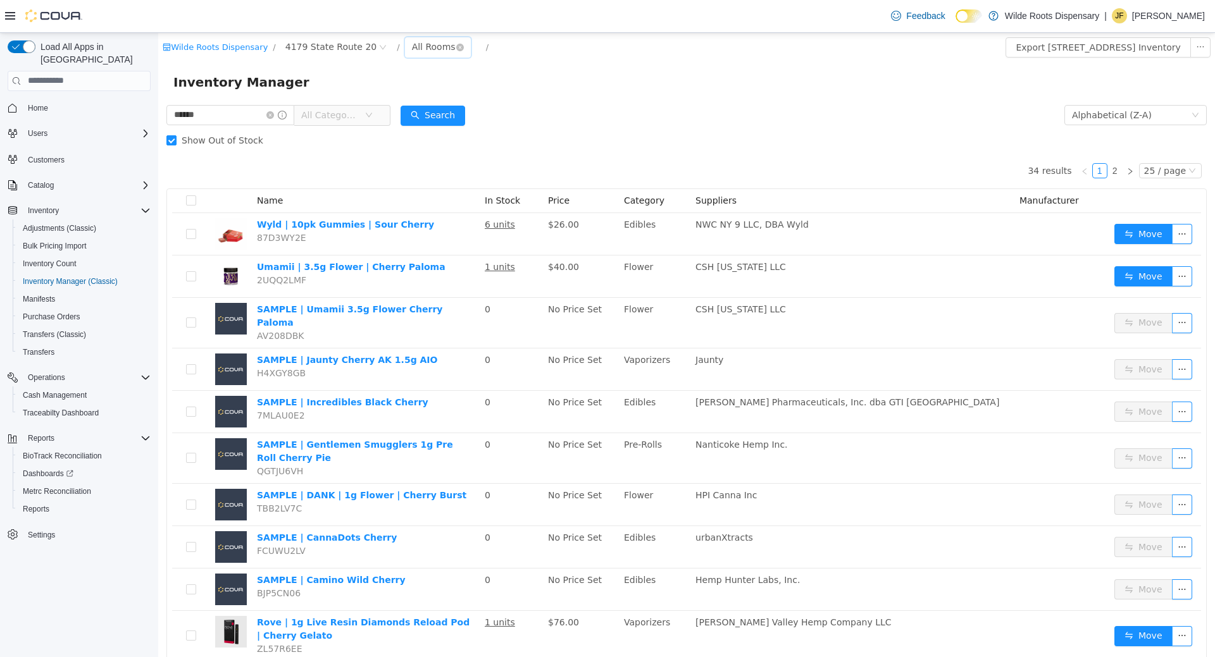
click at [412, 49] on div "All Rooms" at bounding box center [434, 46] width 44 height 19
click at [433, 139] on li "Vault - Samps" at bounding box center [425, 133] width 76 height 20
click at [274, 117] on icon "icon: close-circle" at bounding box center [270, 115] width 8 height 8
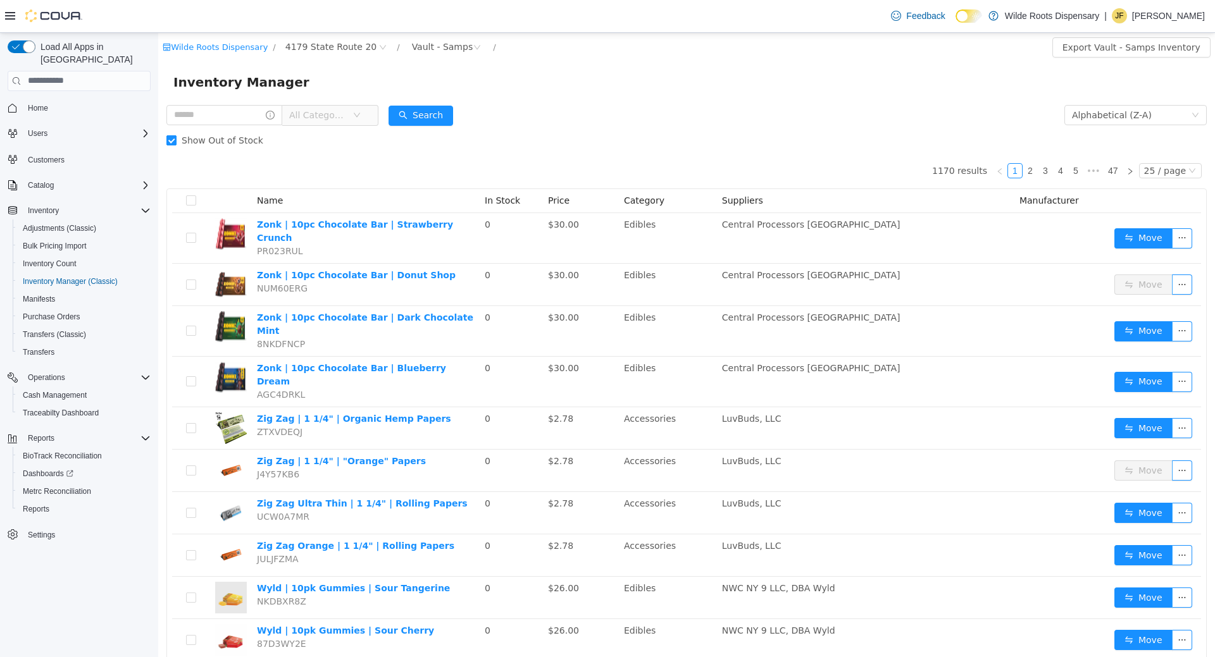
click at [235, 145] on span "Show Out of Stock" at bounding box center [223, 140] width 92 height 10
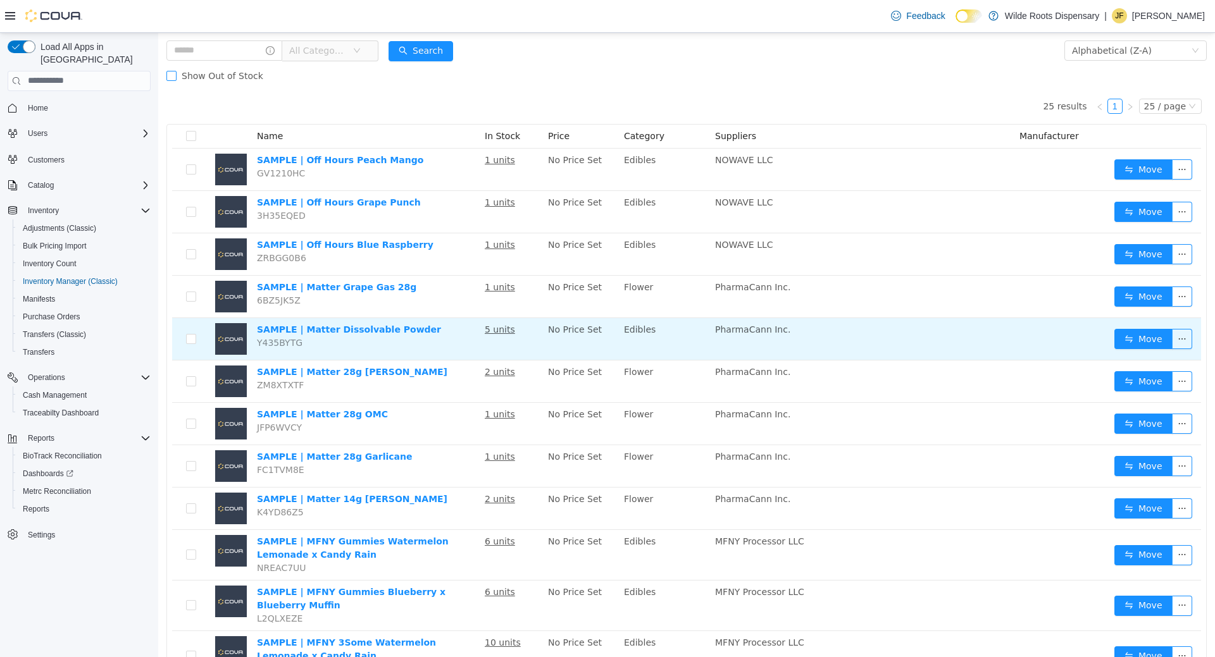
scroll to position [129, 0]
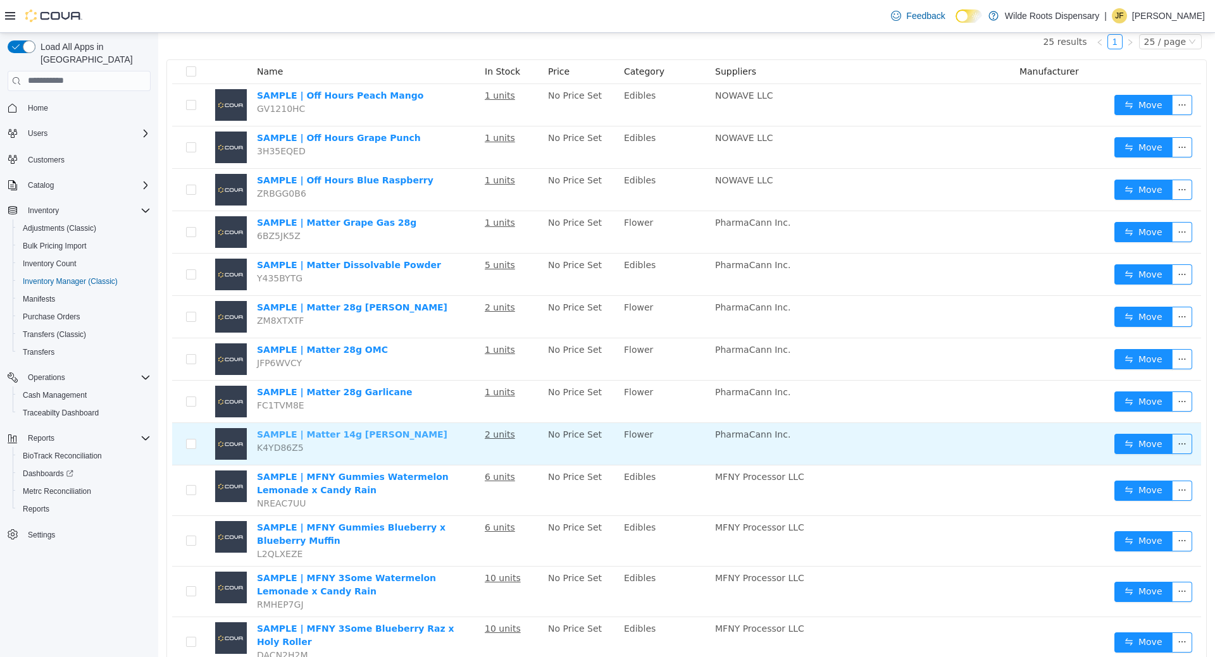
click at [356, 433] on link "SAMPLE | Matter 14g [PERSON_NAME]" at bounding box center [352, 434] width 190 height 10
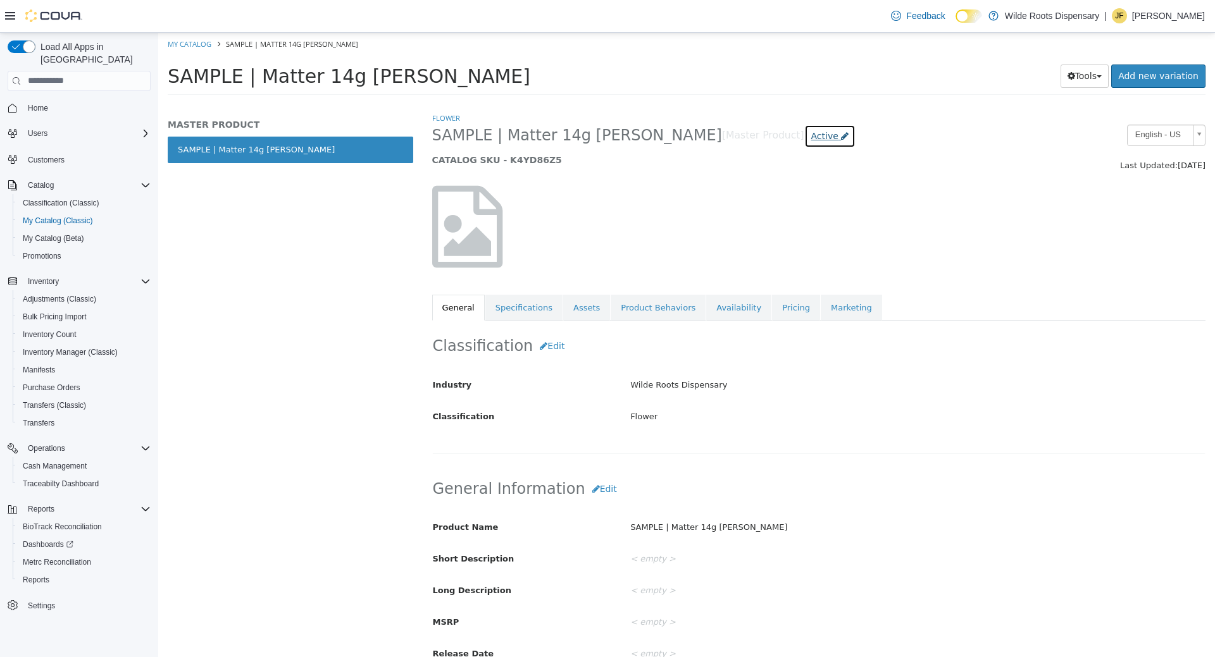
click at [811, 133] on span "Active" at bounding box center [824, 135] width 27 height 10
click at [764, 207] on label "Inactive" at bounding box center [763, 206] width 33 height 13
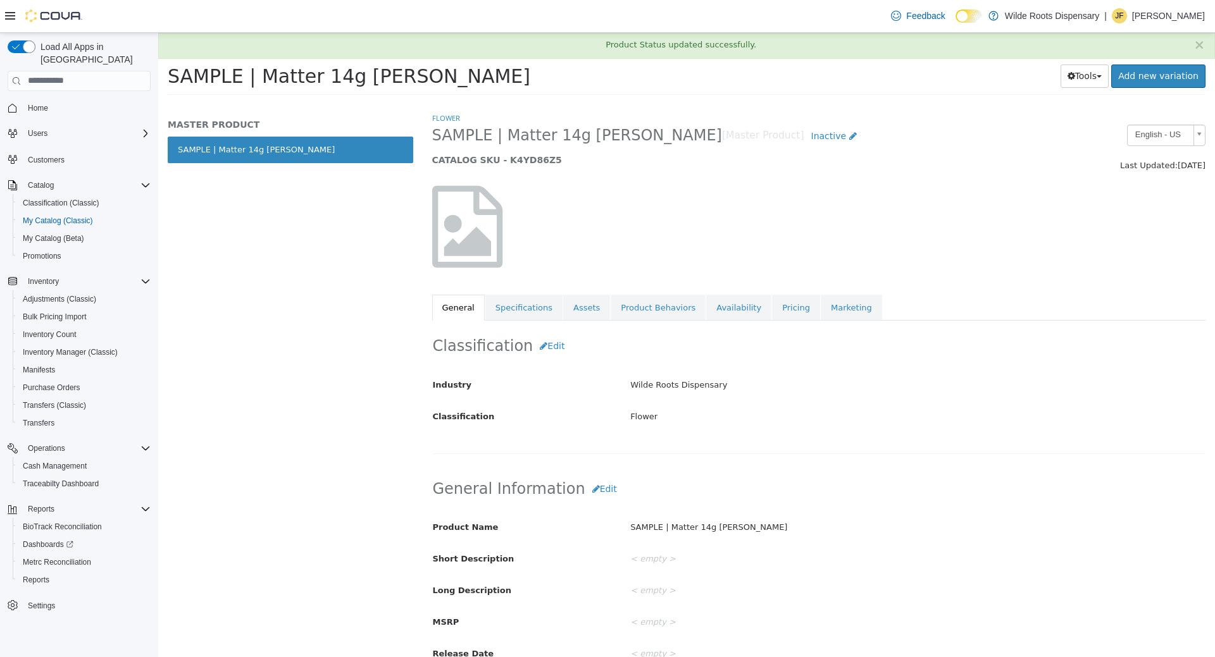
click at [999, 144] on h2 "SAMPLE | Matter 14g Garlic [PERSON_NAME] [Master Product] Inactive" at bounding box center [719, 135] width 575 height 23
